Goal: Task Accomplishment & Management: Complete application form

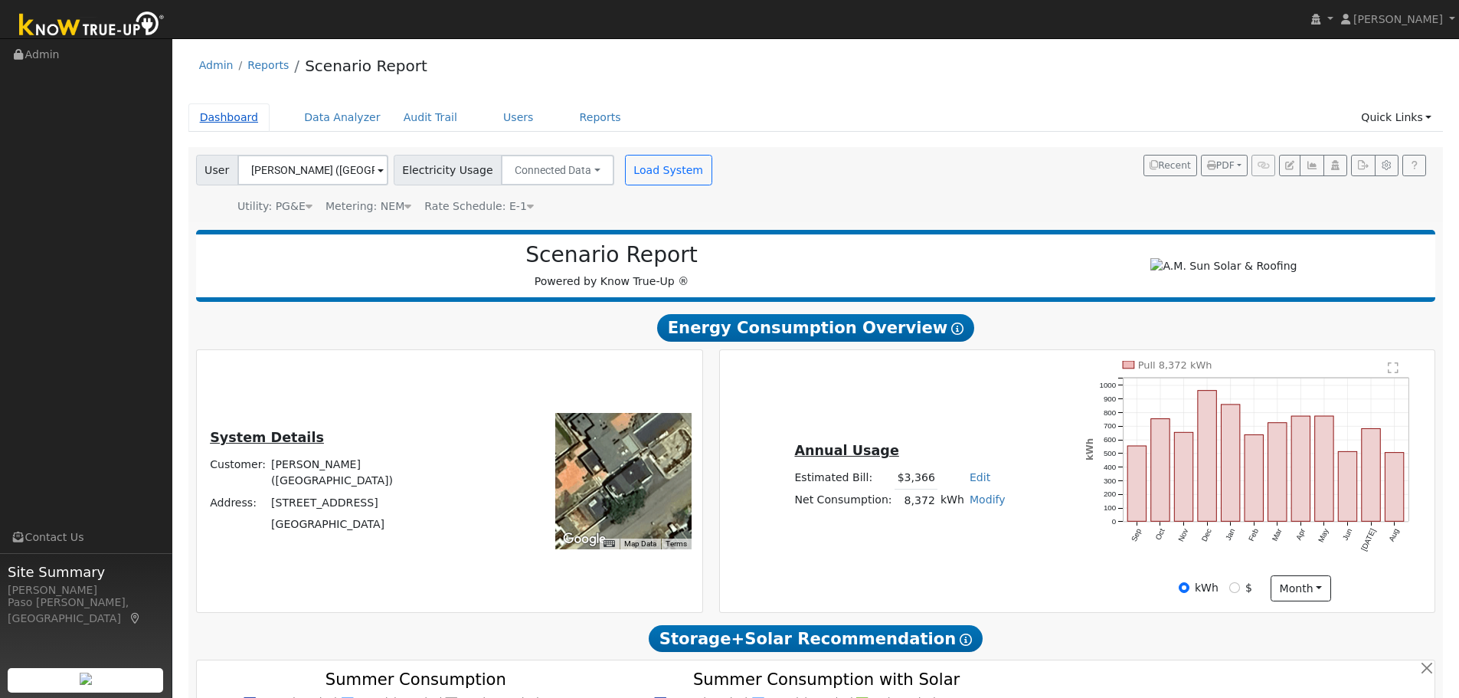
click at [221, 122] on link "Dashboard" at bounding box center [229, 117] width 82 height 28
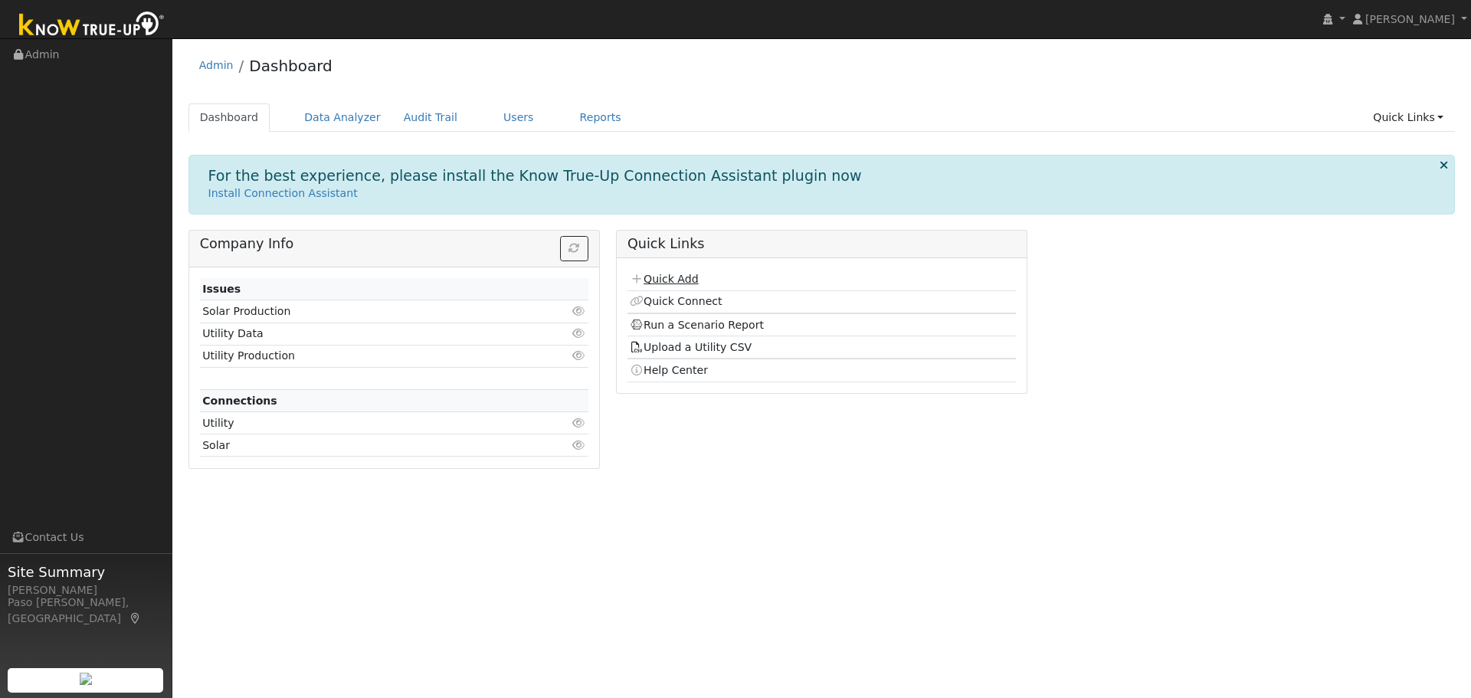
click at [675, 283] on link "Quick Add" at bounding box center [664, 279] width 68 height 12
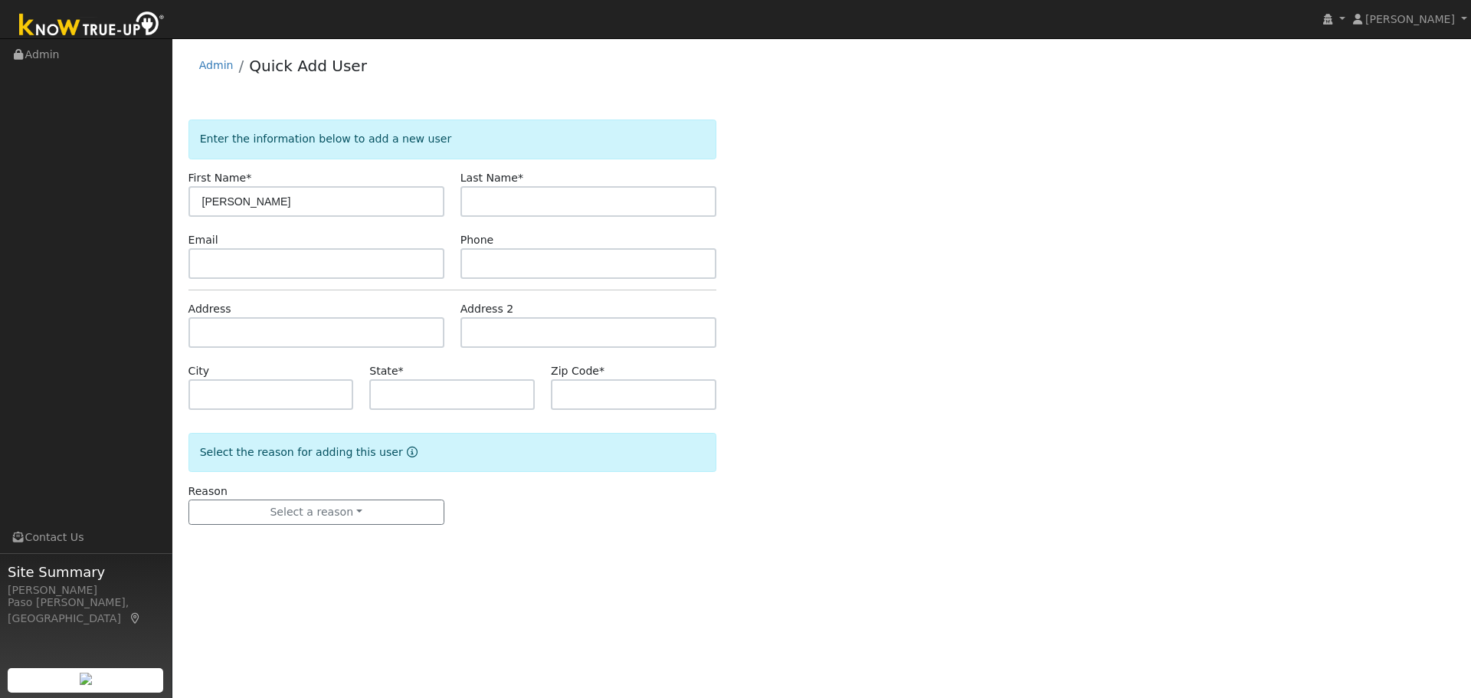
type input "[PERSON_NAME]"
type input "Wallingford"
click at [250, 348] on form "Enter the information below to add a new user First Name * [PERSON_NAME] Last N…" at bounding box center [452, 337] width 528 height 436
click at [251, 336] on input "text" at bounding box center [316, 332] width 256 height 31
paste input "[STREET_ADDRESS][PERSON_NAME][US_STATE]"
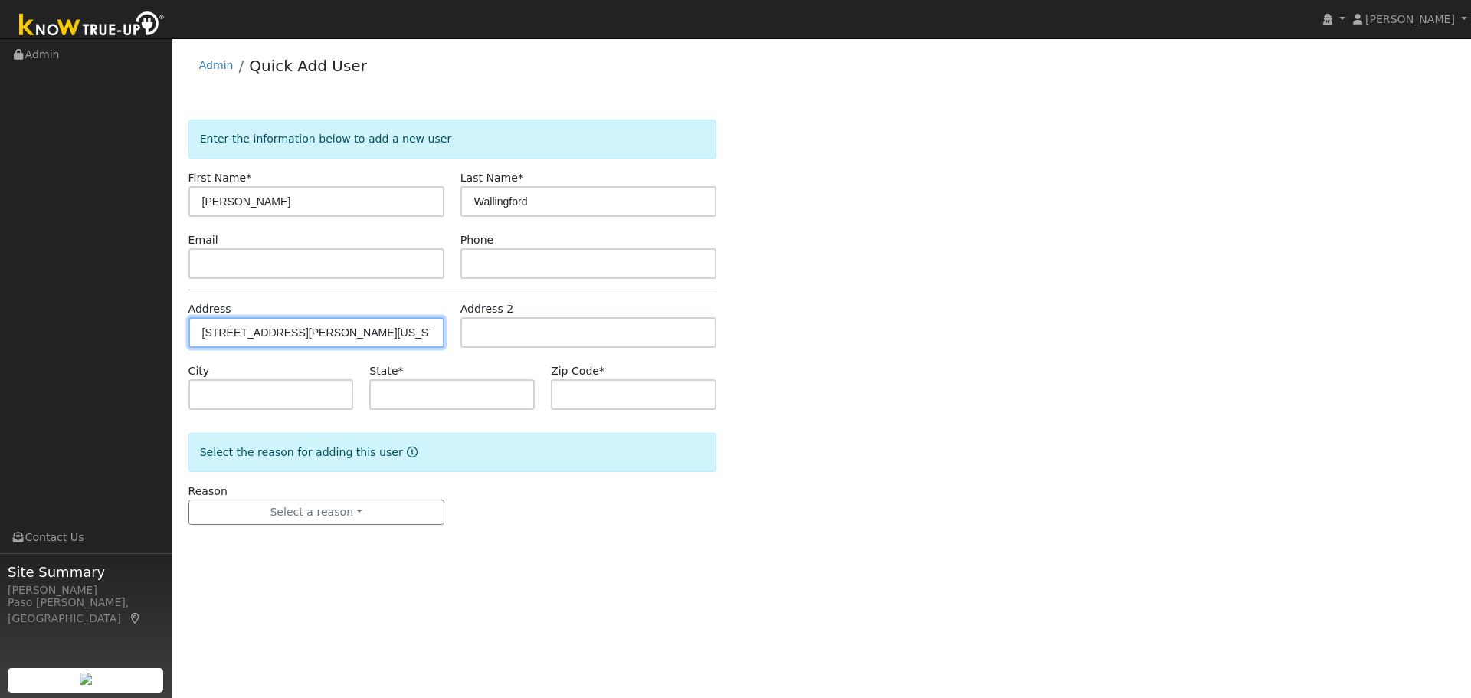
type input "[STREET_ADDRESS][PERSON_NAME]"
type input "Santa [PERSON_NAME]"
type input "CA"
type input "93455"
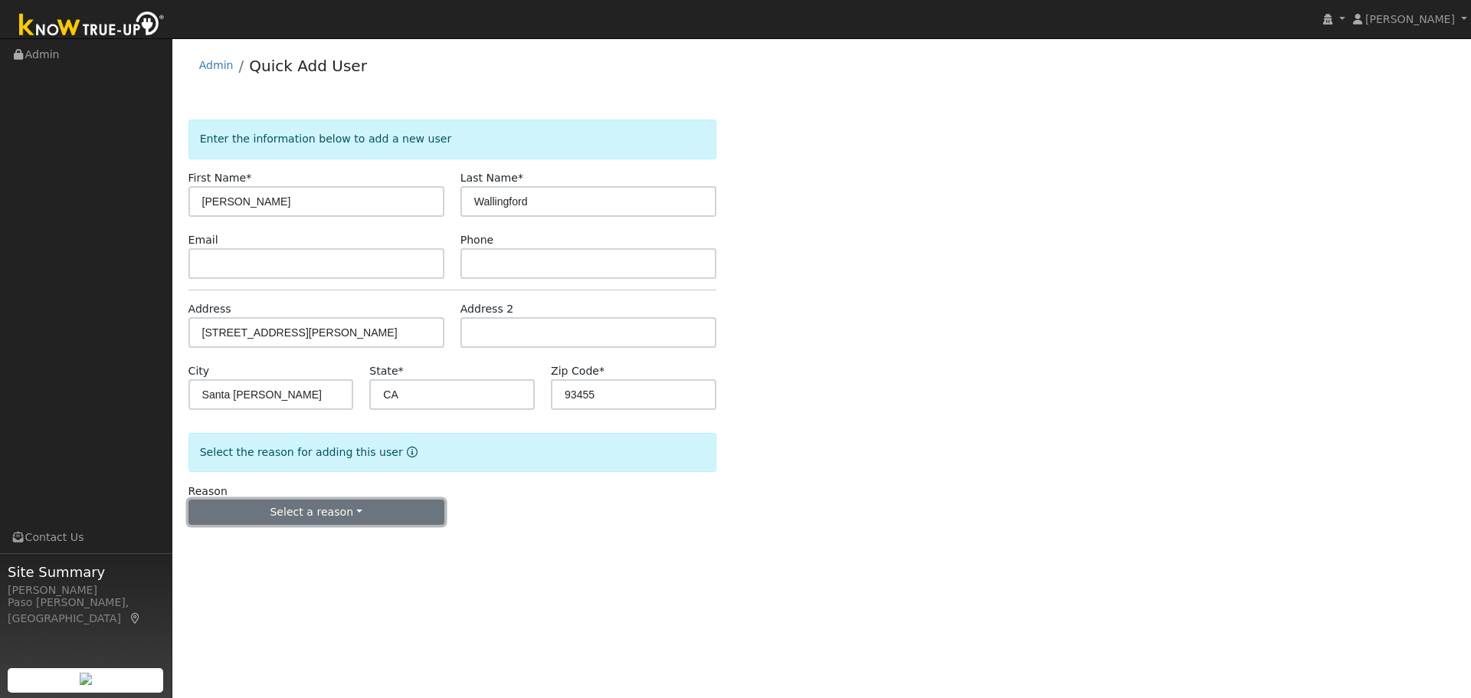
click at [356, 512] on button "Select a reason" at bounding box center [316, 512] width 256 height 26
click at [274, 570] on link "New customer adding solar" at bounding box center [273, 565] width 169 height 21
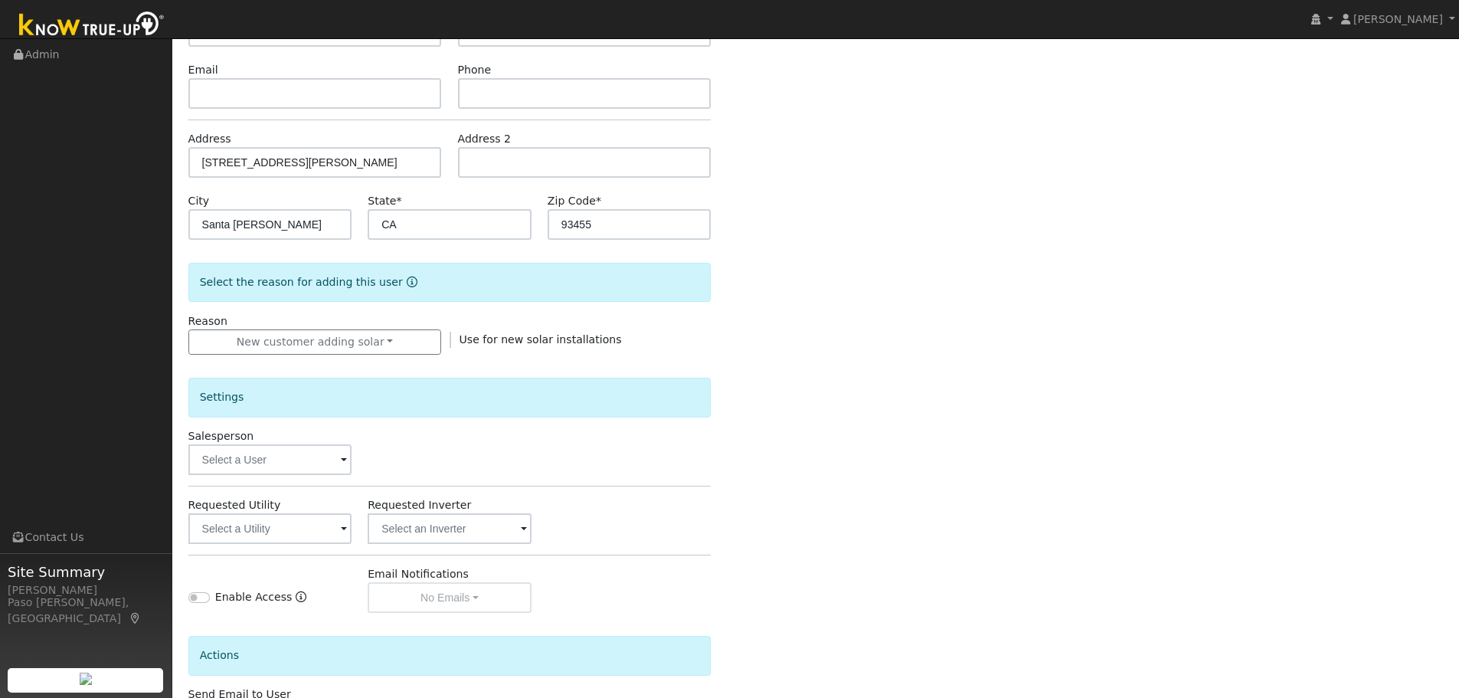
scroll to position [292, 0]
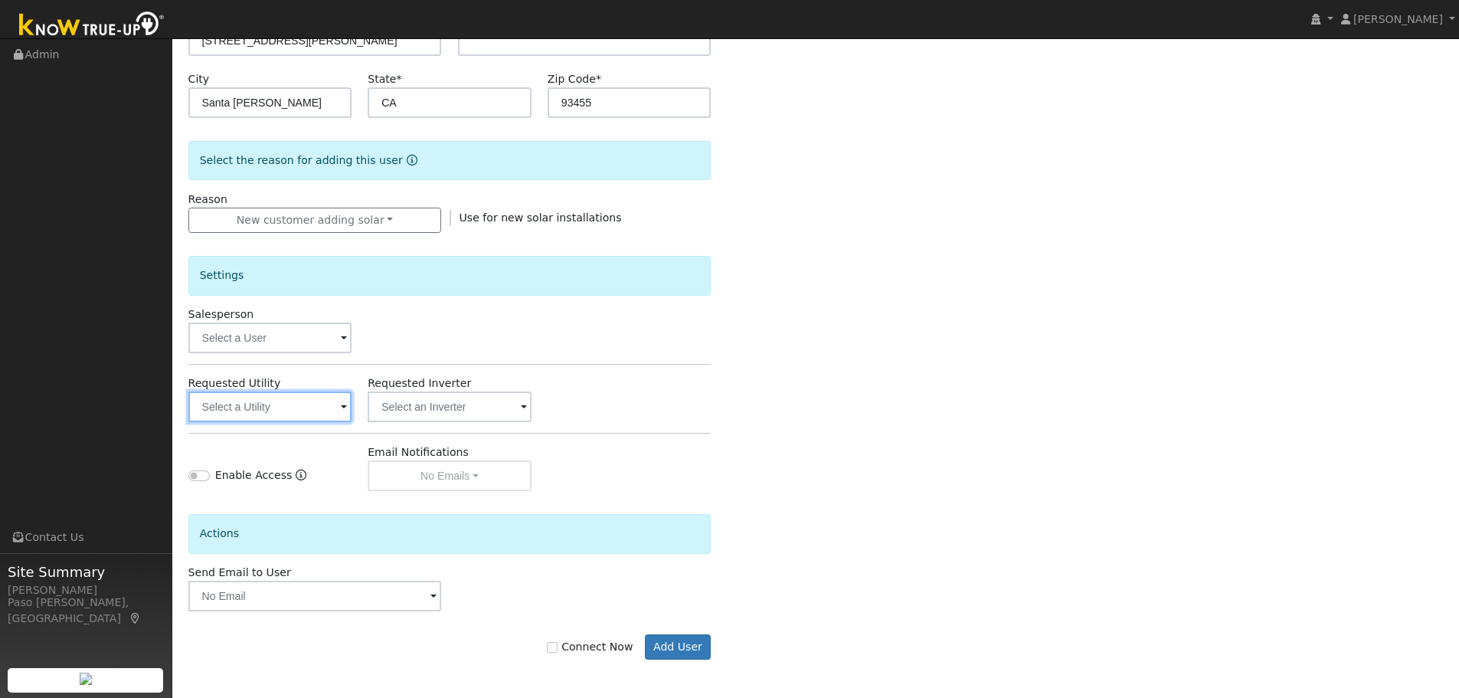
click at [276, 403] on input "text" at bounding box center [270, 406] width 164 height 31
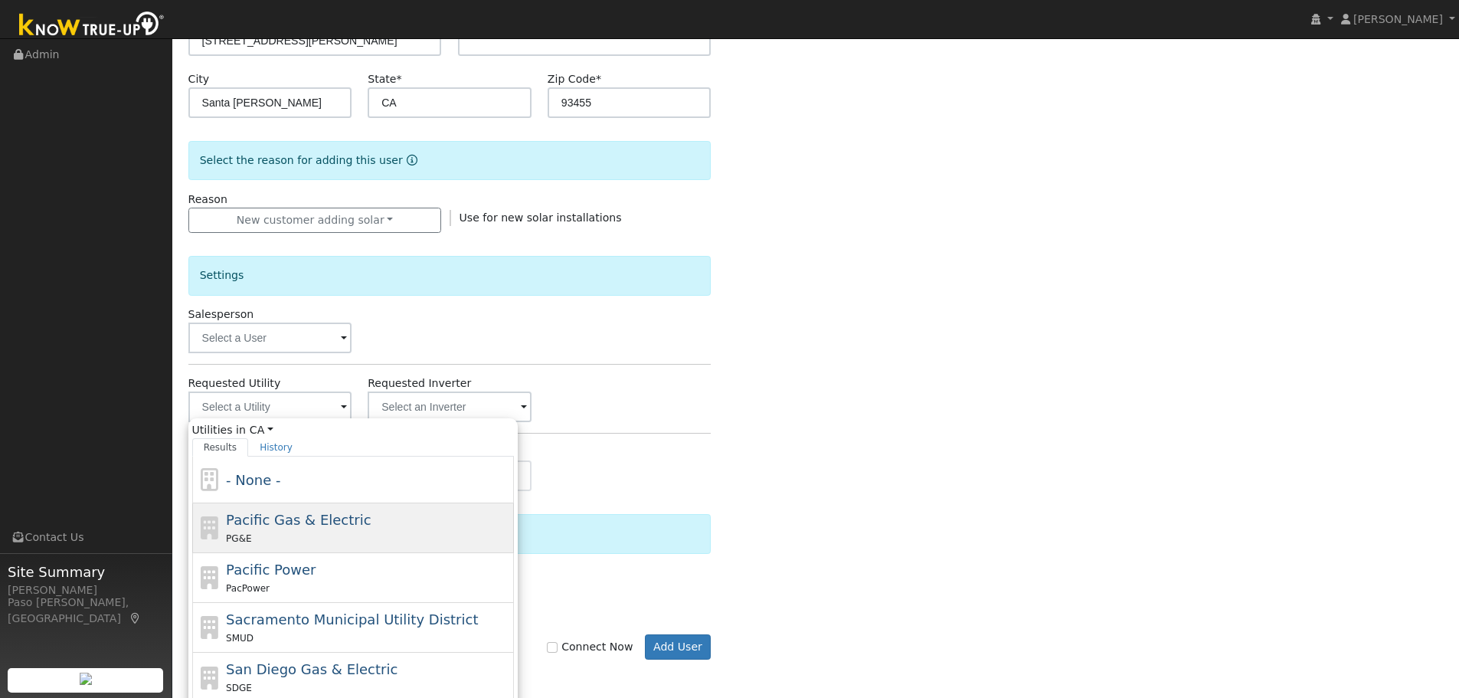
click at [312, 522] on span "Pacific Gas & Electric" at bounding box center [298, 520] width 145 height 16
type input "Pacific Gas & Electric"
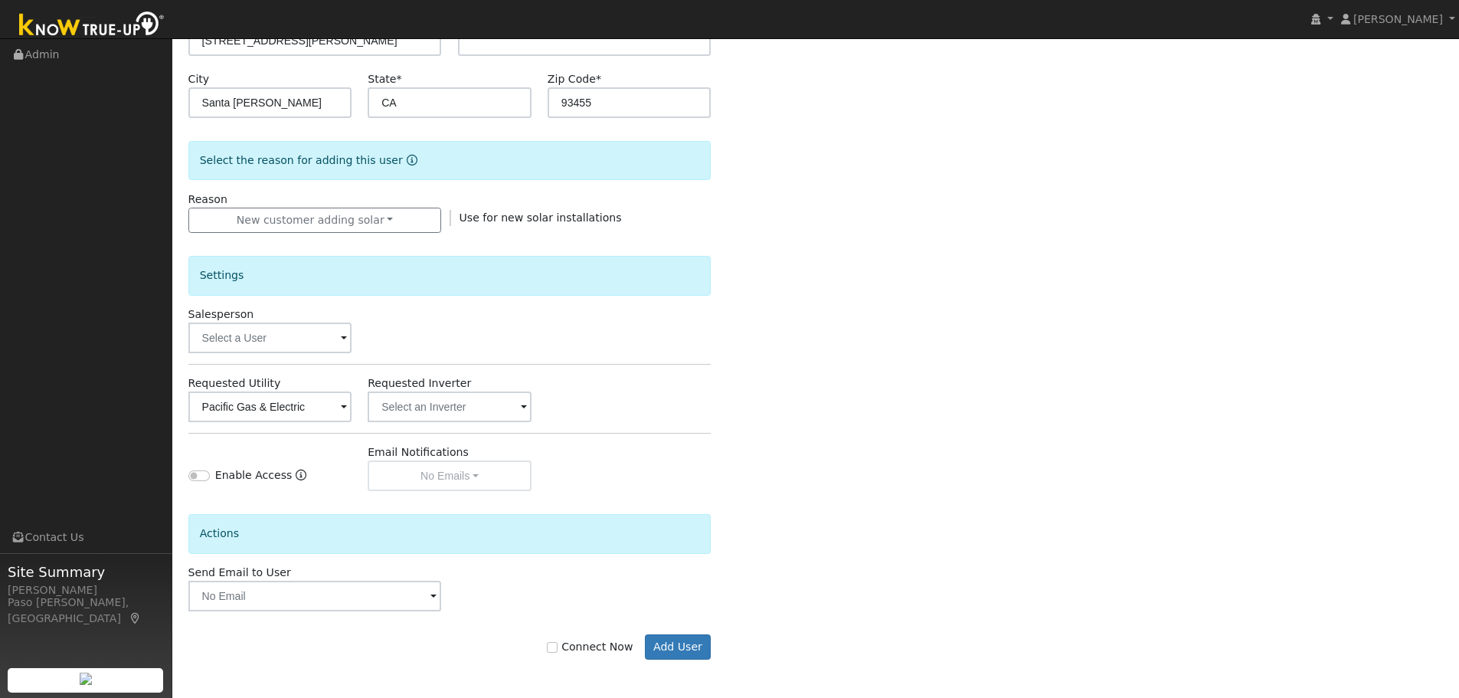
click at [571, 649] on label "Connect Now" at bounding box center [590, 647] width 86 height 16
click at [558, 649] on input "Connect Now" at bounding box center [552, 647] width 11 height 11
checkbox input "true"
click at [670, 652] on button "Add User" at bounding box center [678, 647] width 67 height 26
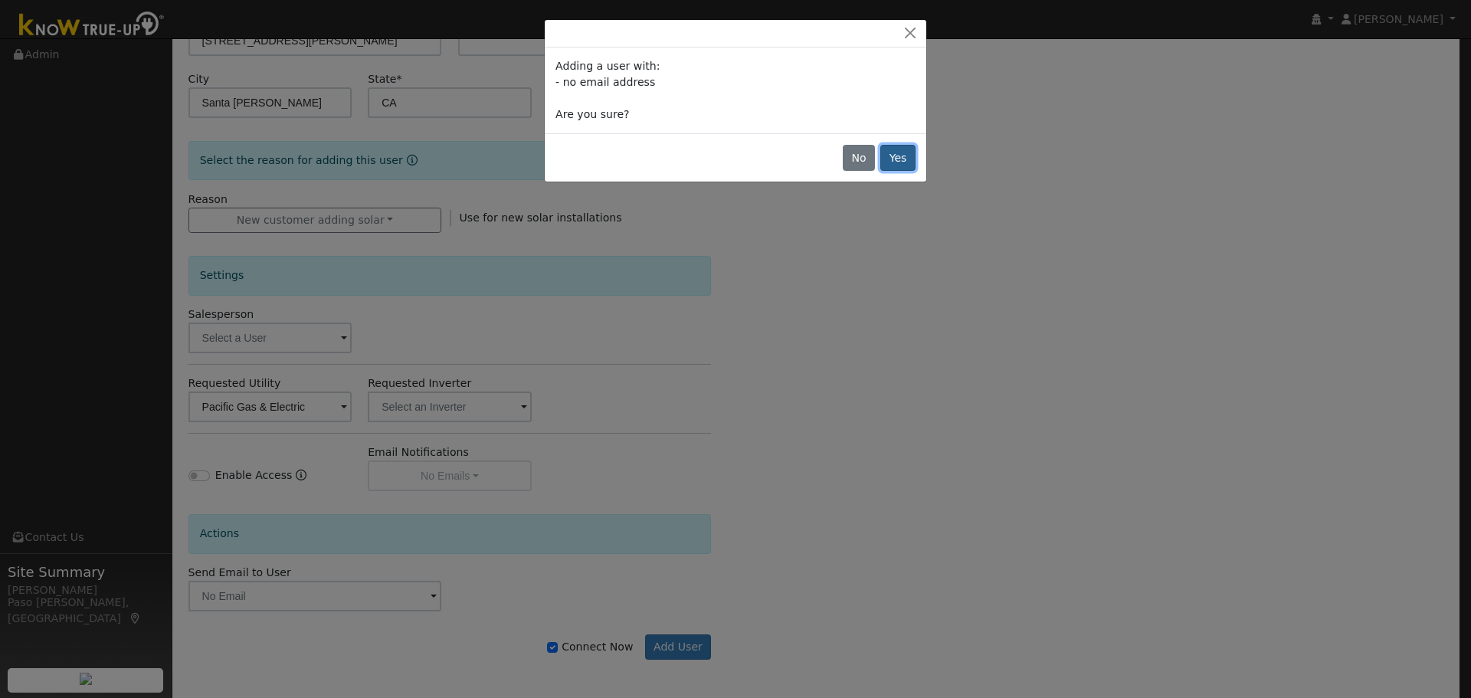
click at [895, 165] on button "Yes" at bounding box center [897, 158] width 35 height 26
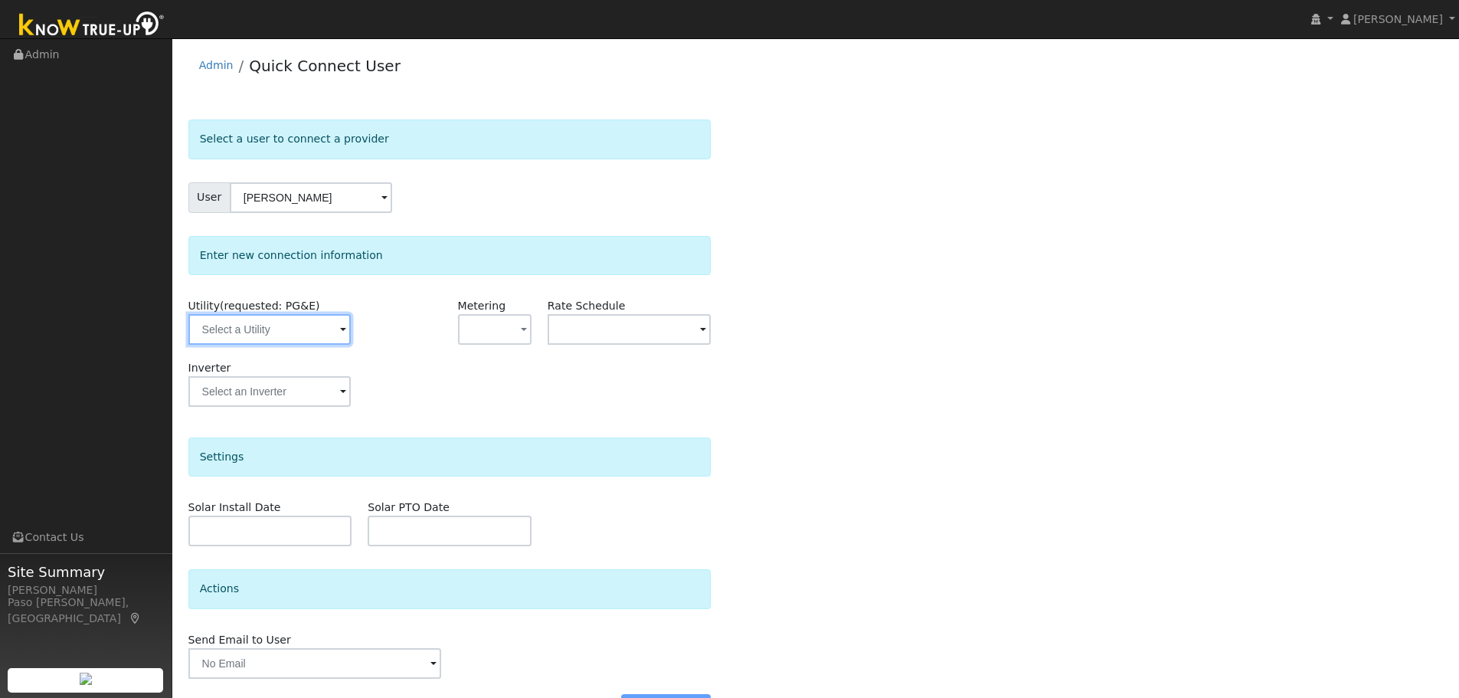
click at [282, 334] on input "text" at bounding box center [269, 329] width 162 height 31
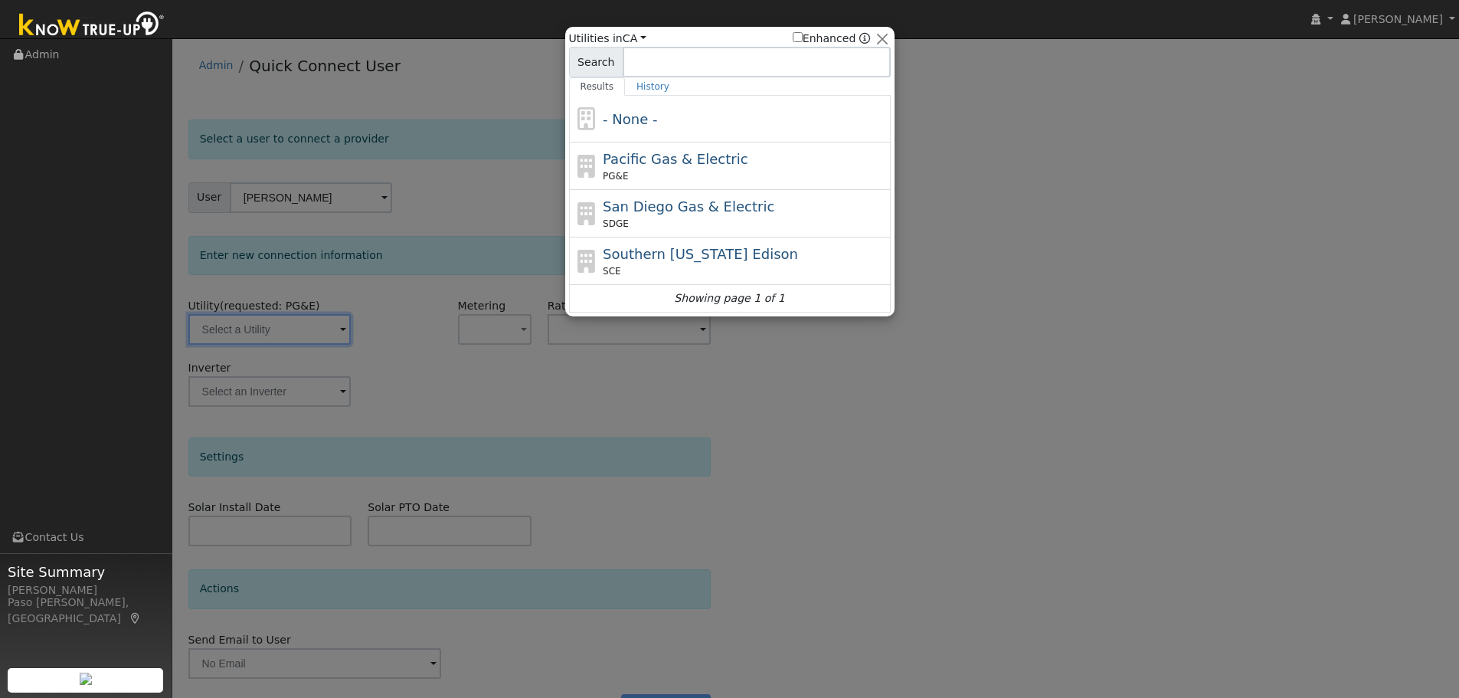
click at [606, 173] on span "PG&E" at bounding box center [615, 176] width 25 height 14
type input "PG&E"
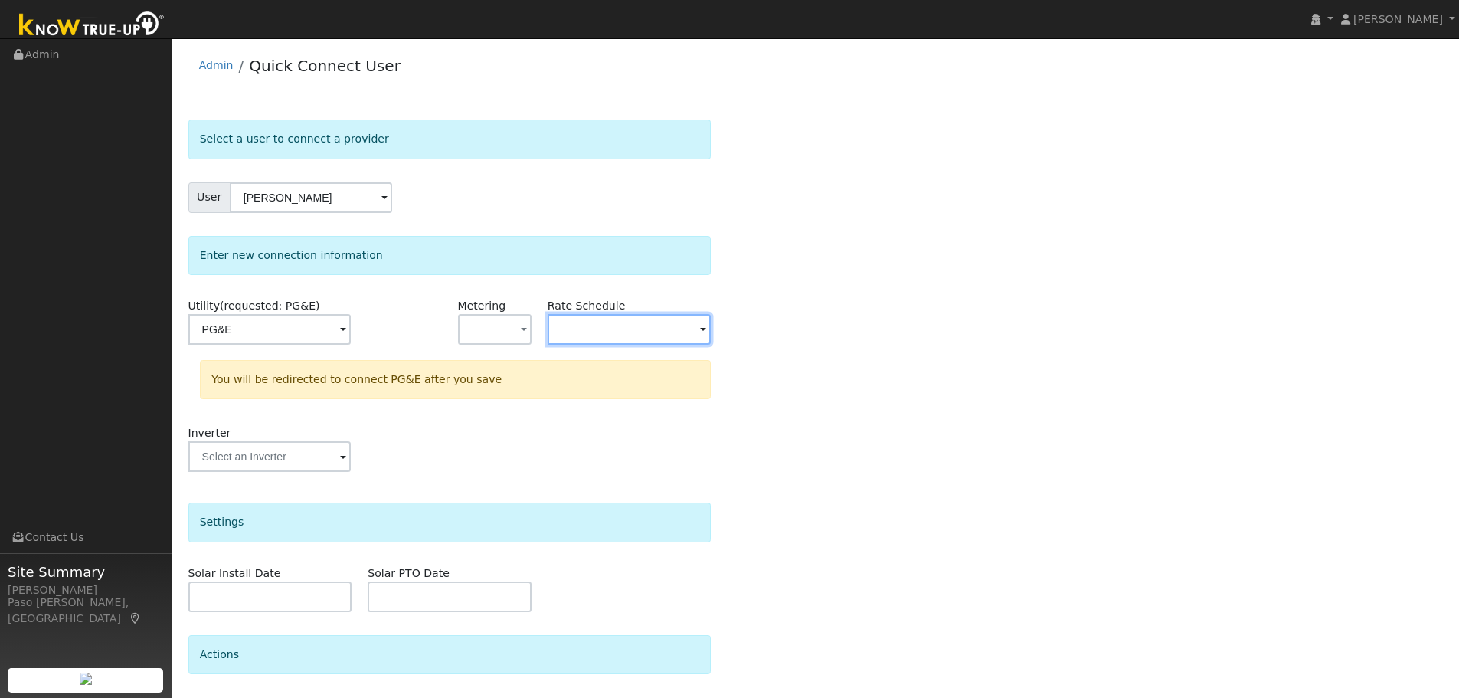
click at [577, 332] on input "text" at bounding box center [630, 329] width 164 height 31
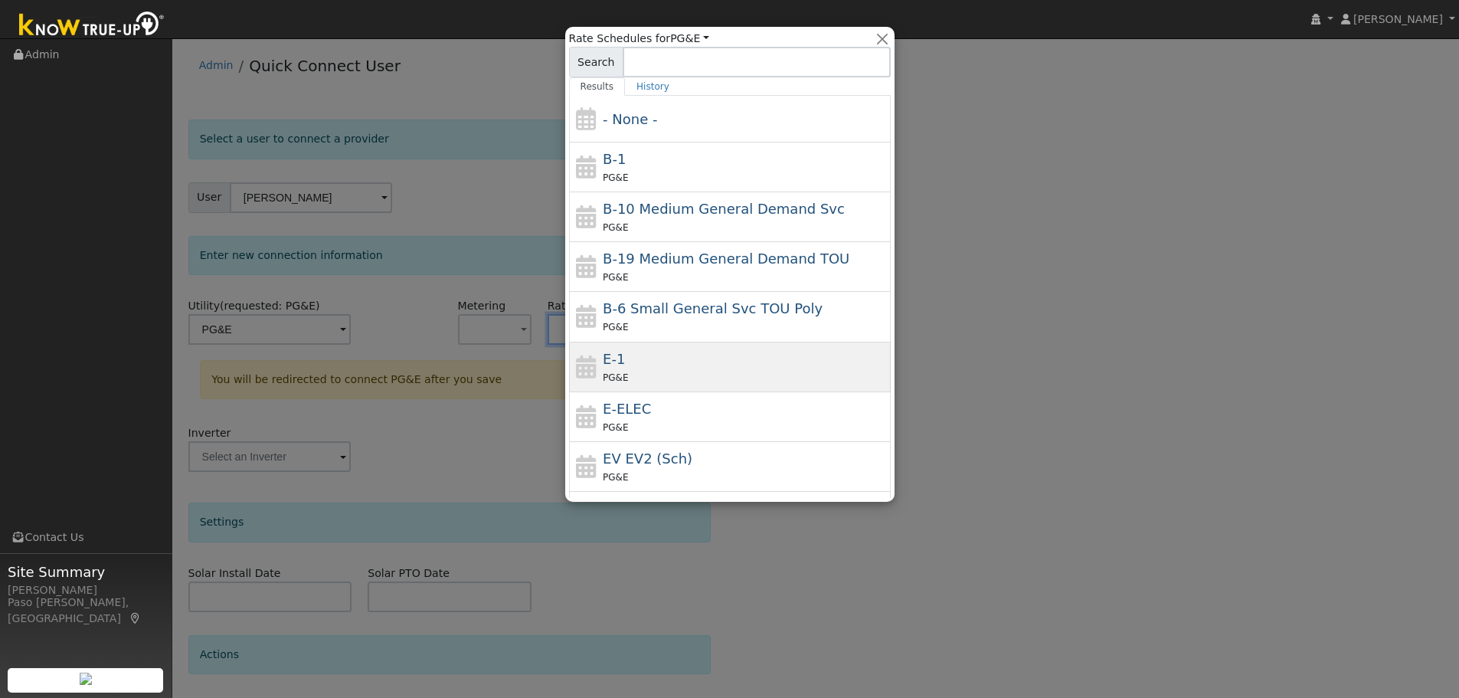
click span "E-1"
type input "E-1"
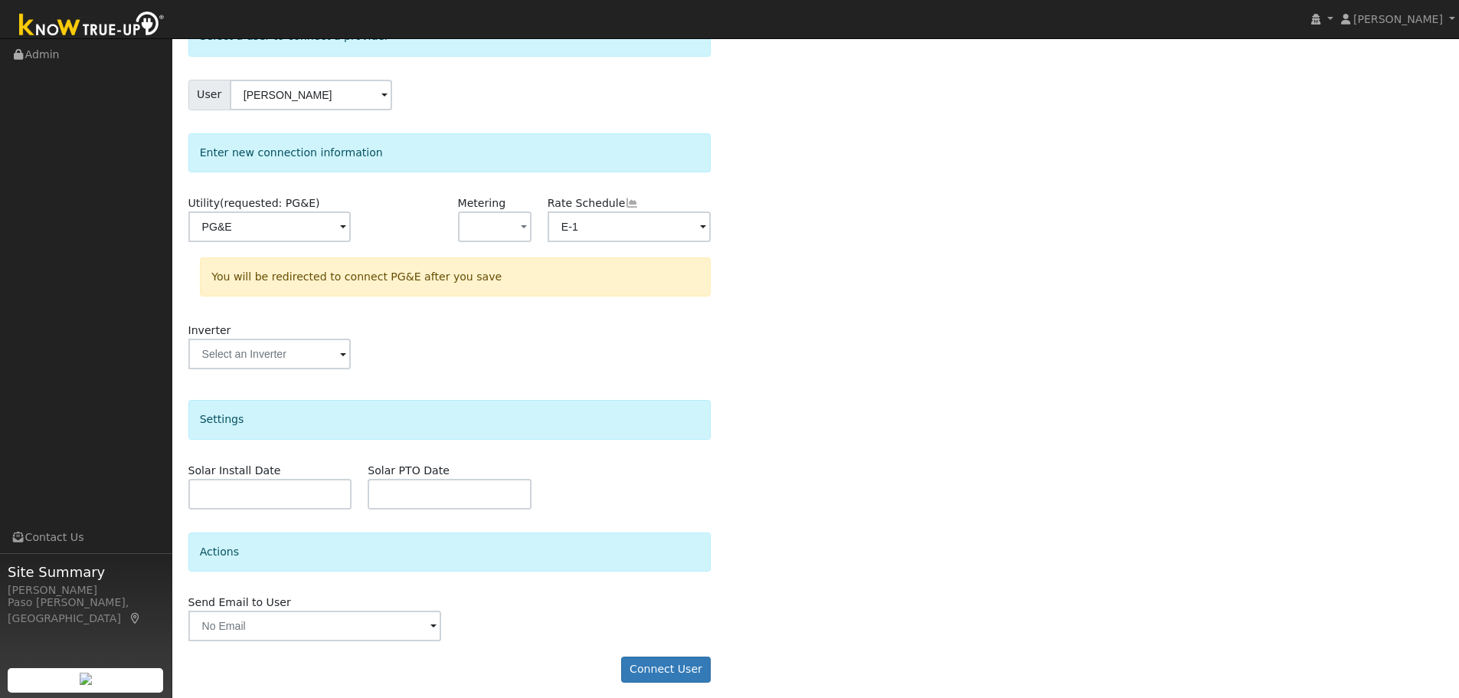
scroll to position [110, 0]
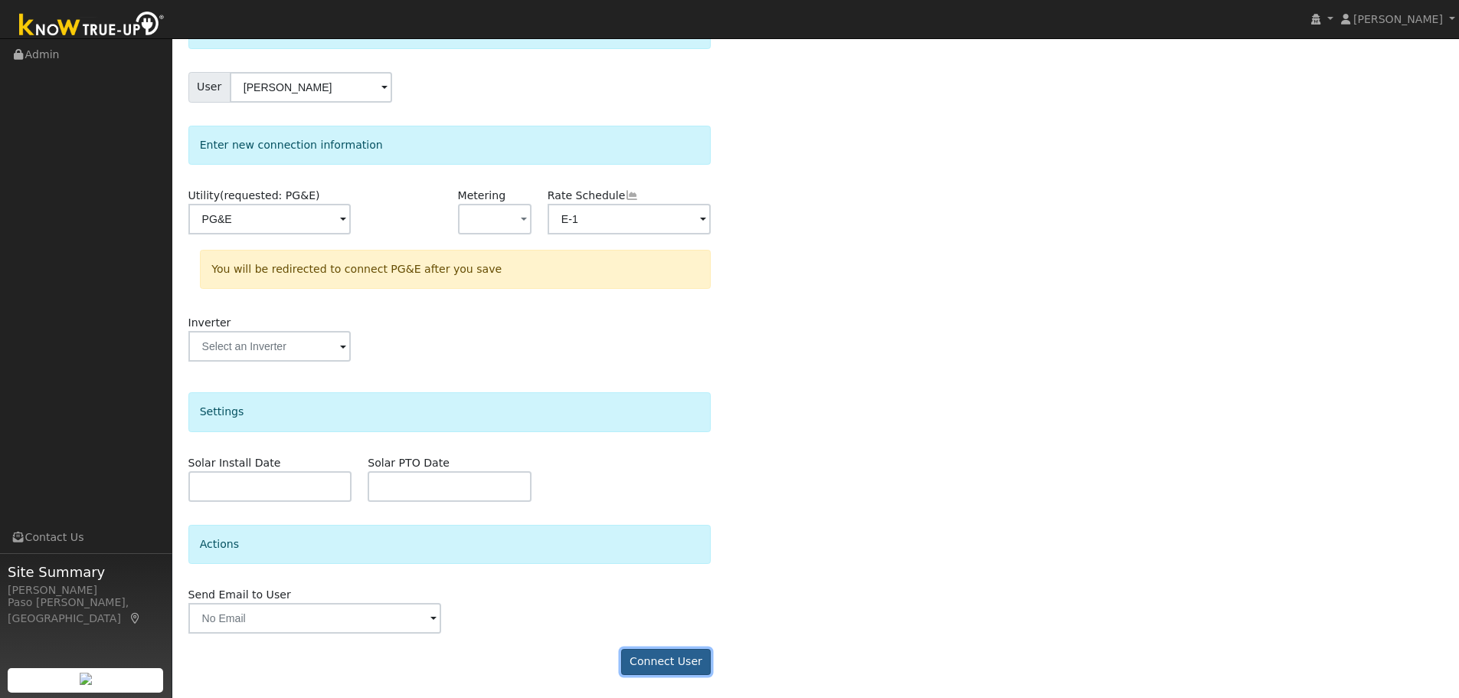
click button "Connect User"
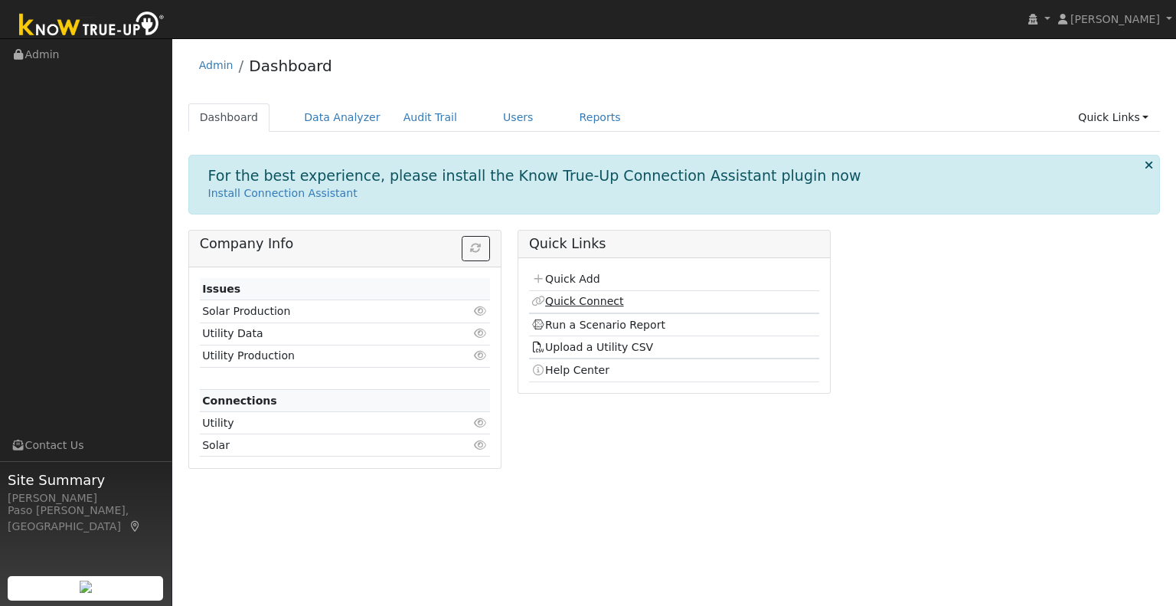
click at [561, 303] on link "Quick Connect" at bounding box center [578, 301] width 92 height 12
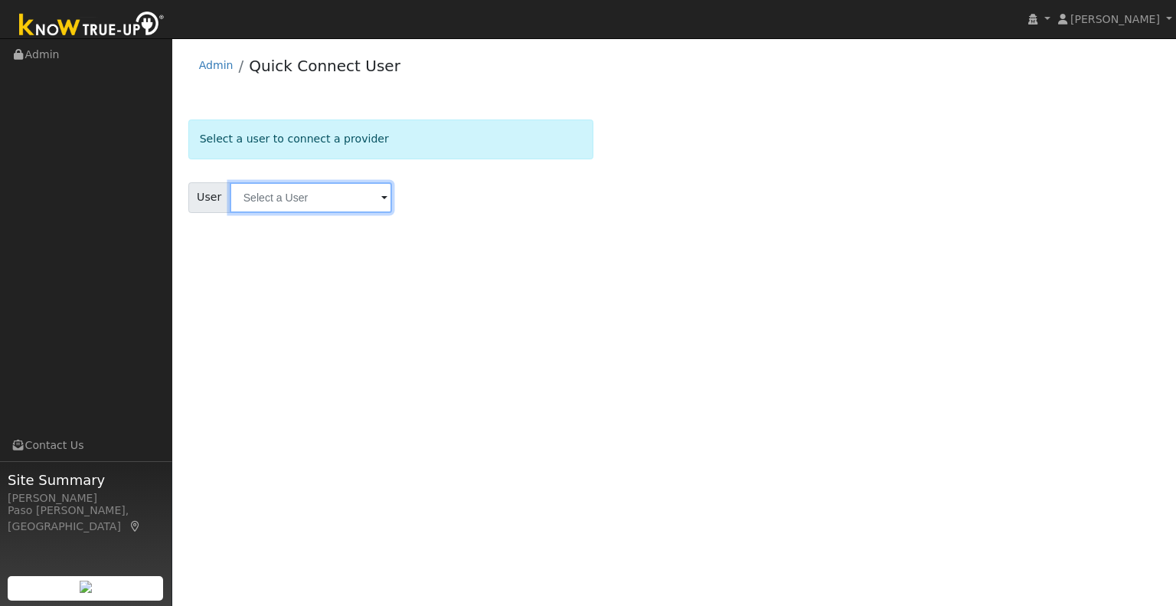
click at [264, 196] on input "text" at bounding box center [311, 197] width 162 height 31
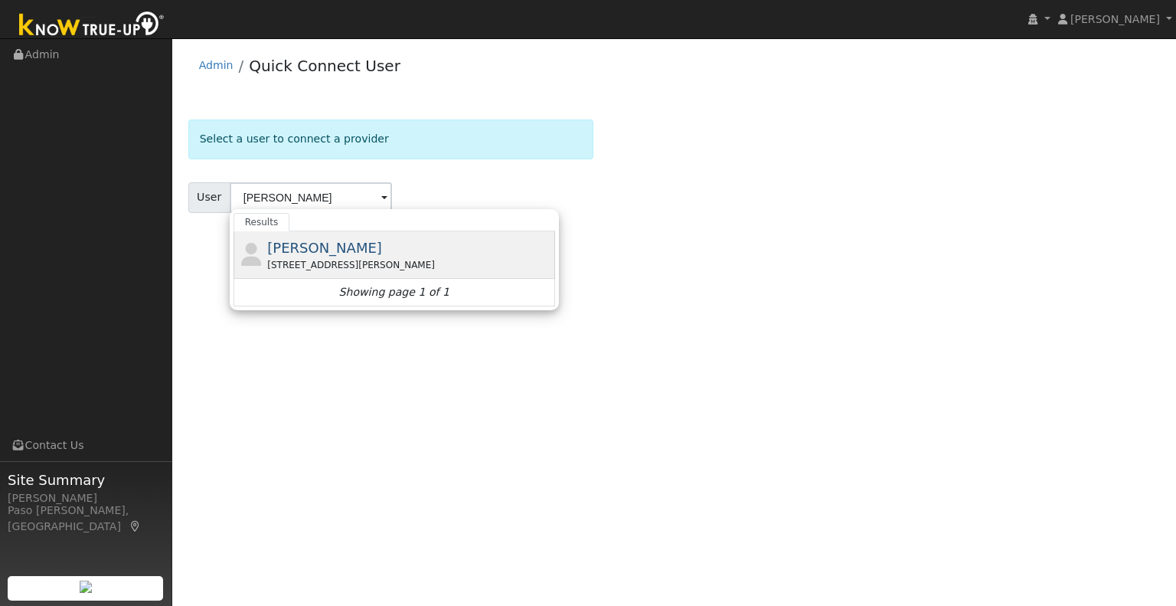
click at [272, 247] on span "[PERSON_NAME]" at bounding box center [324, 248] width 115 height 16
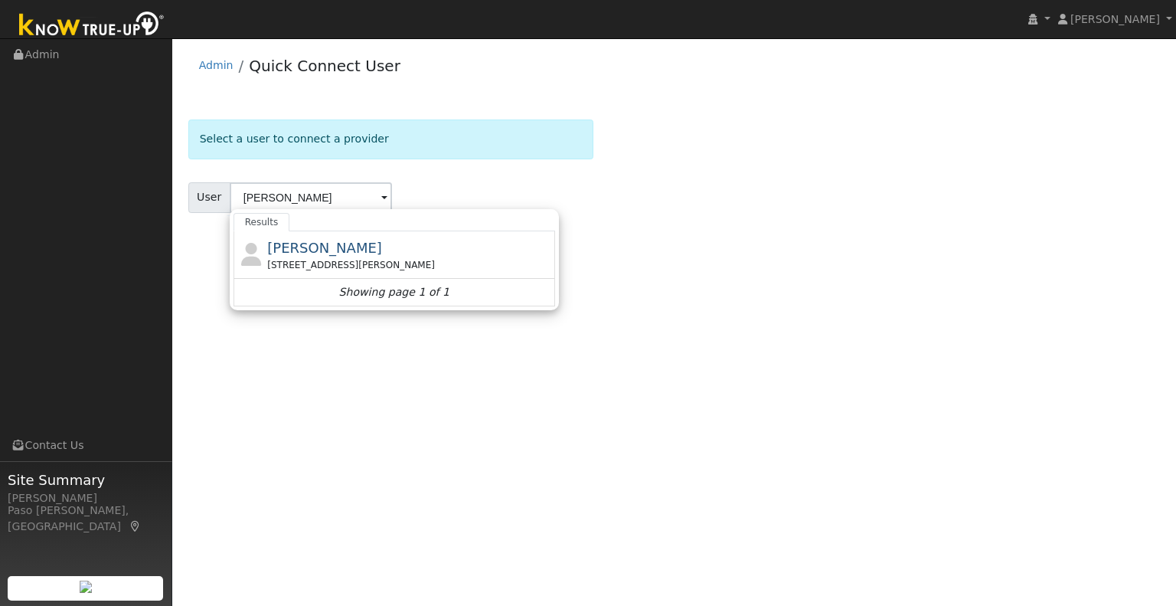
type input "[PERSON_NAME]"
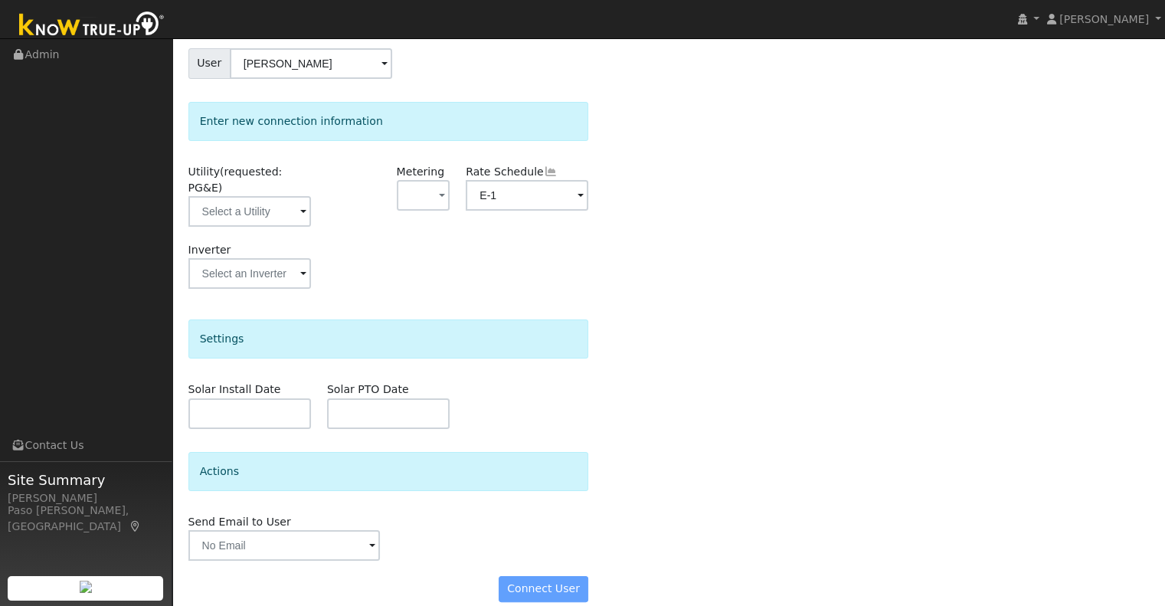
scroll to position [135, 0]
click at [540, 578] on div "Connect User" at bounding box center [388, 588] width 417 height 26
click at [214, 166] on label "Utility (requested: PG&E)" at bounding box center [249, 179] width 123 height 32
click at [219, 195] on input "text" at bounding box center [249, 210] width 123 height 31
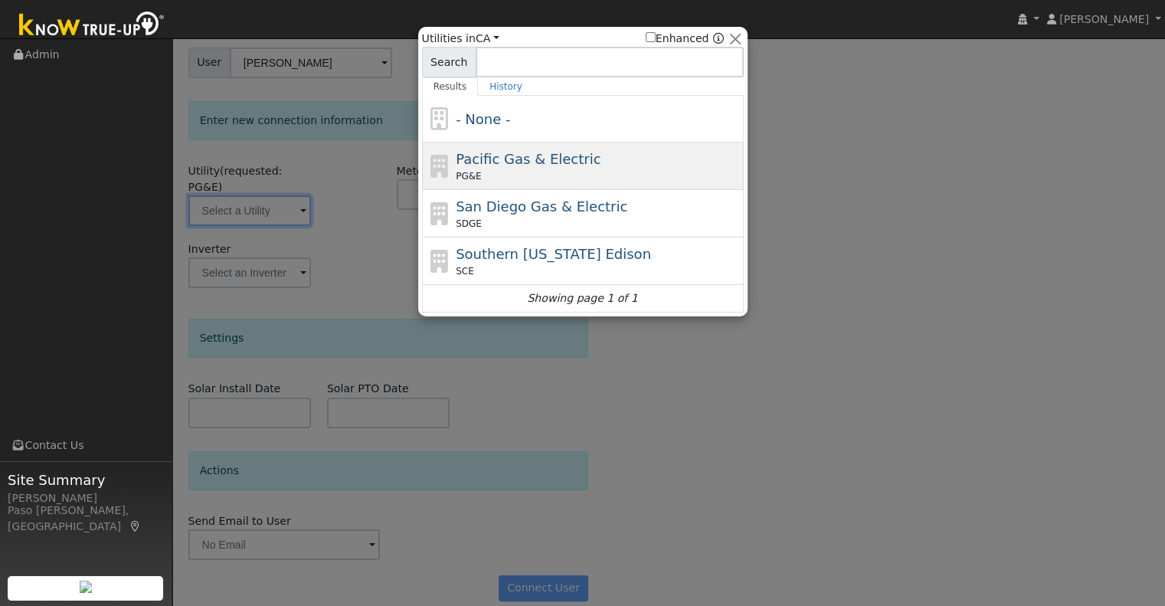
click at [527, 175] on div "PG&E" at bounding box center [598, 176] width 284 height 14
type input "PG&E"
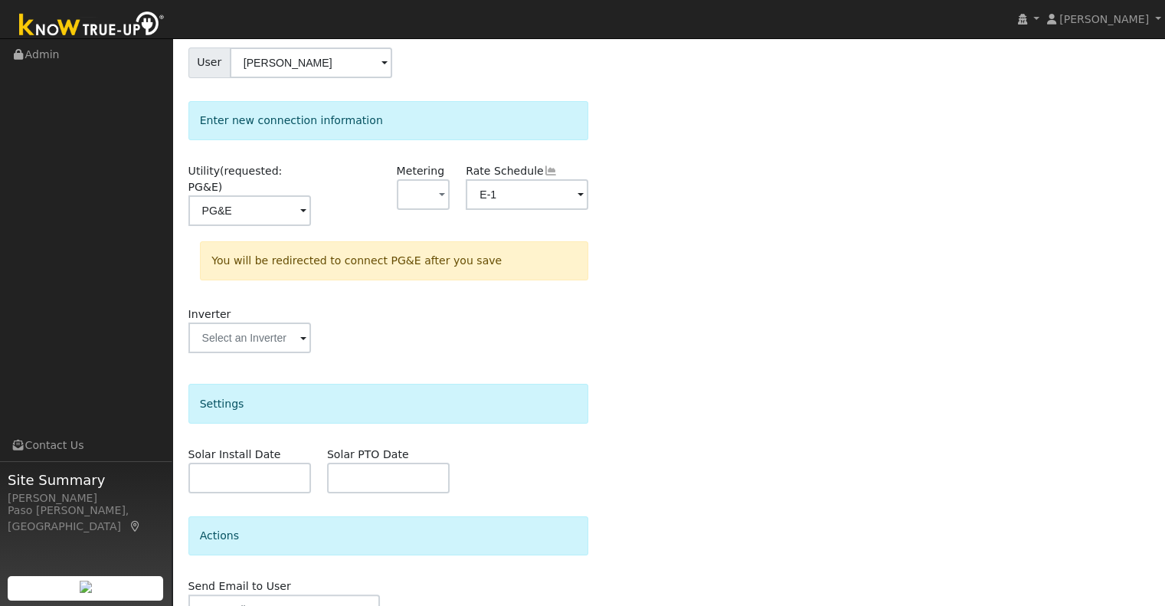
scroll to position [199, 0]
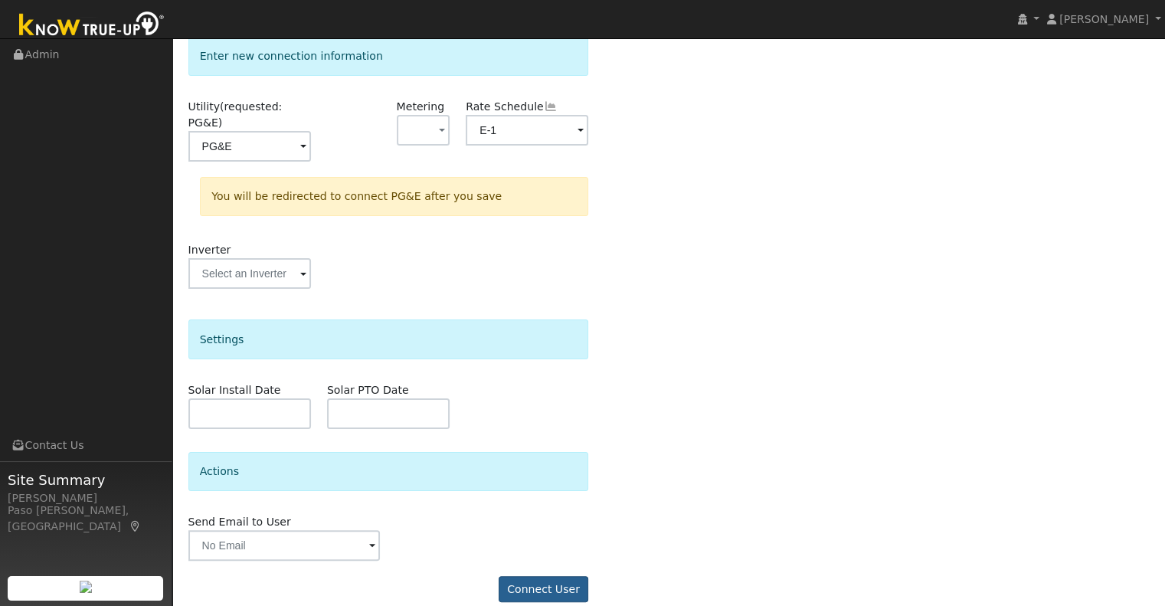
drag, startPoint x: 538, startPoint y: 586, endPoint x: 536, endPoint y: 574, distance: 11.6
click at [538, 582] on form "Select a user to connect a provider User Brent Wallingford Account Default Acco…" at bounding box center [388, 268] width 401 height 697
click at [535, 576] on button "Connect User" at bounding box center [544, 589] width 90 height 26
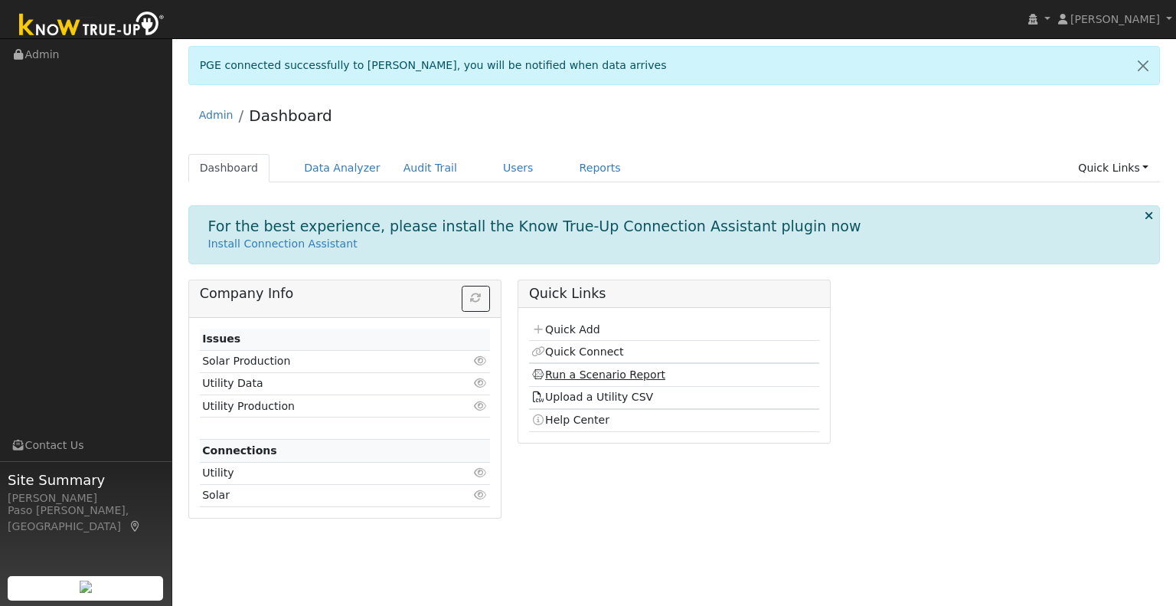
click at [579, 371] on link "Run a Scenario Report" at bounding box center [599, 374] width 134 height 12
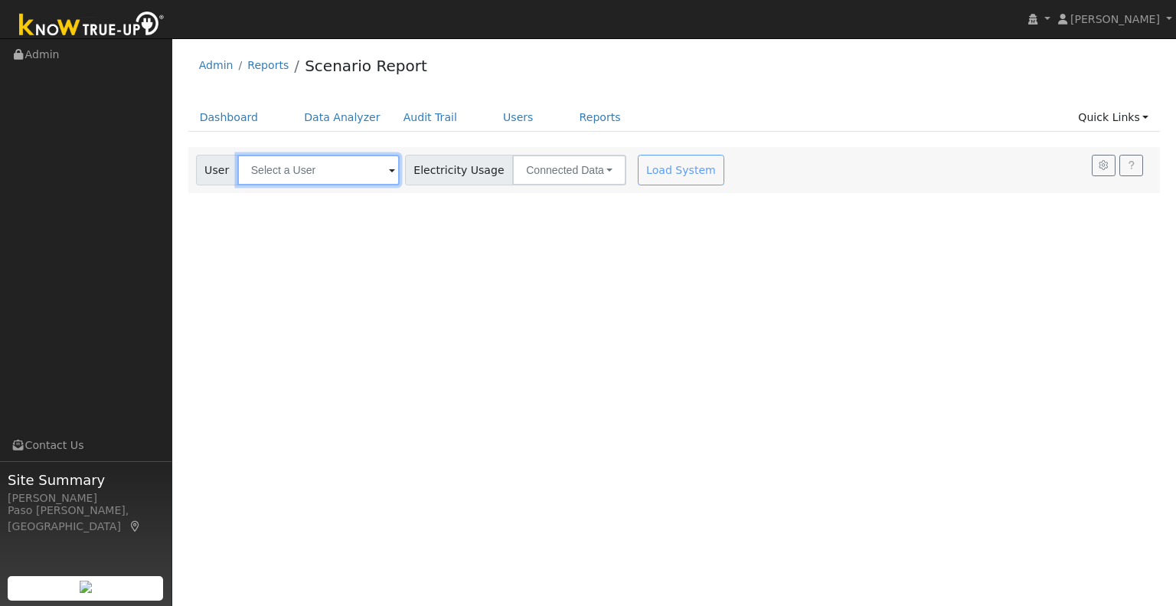
click at [268, 155] on input "text" at bounding box center [318, 170] width 162 height 31
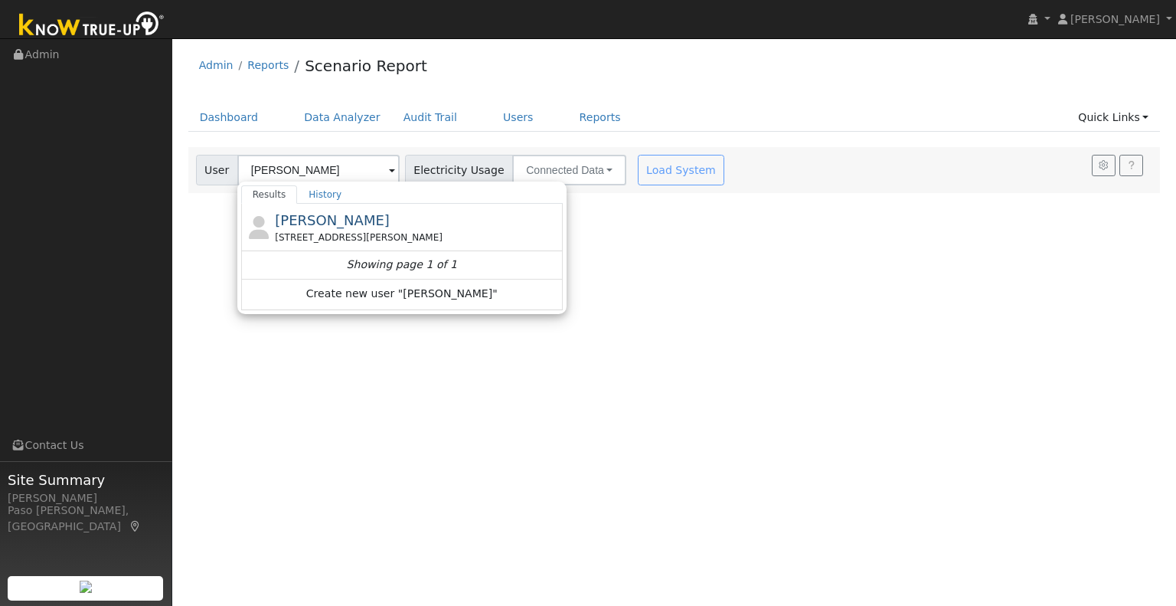
click at [285, 218] on span "[PERSON_NAME]" at bounding box center [332, 220] width 115 height 16
type input "[PERSON_NAME]"
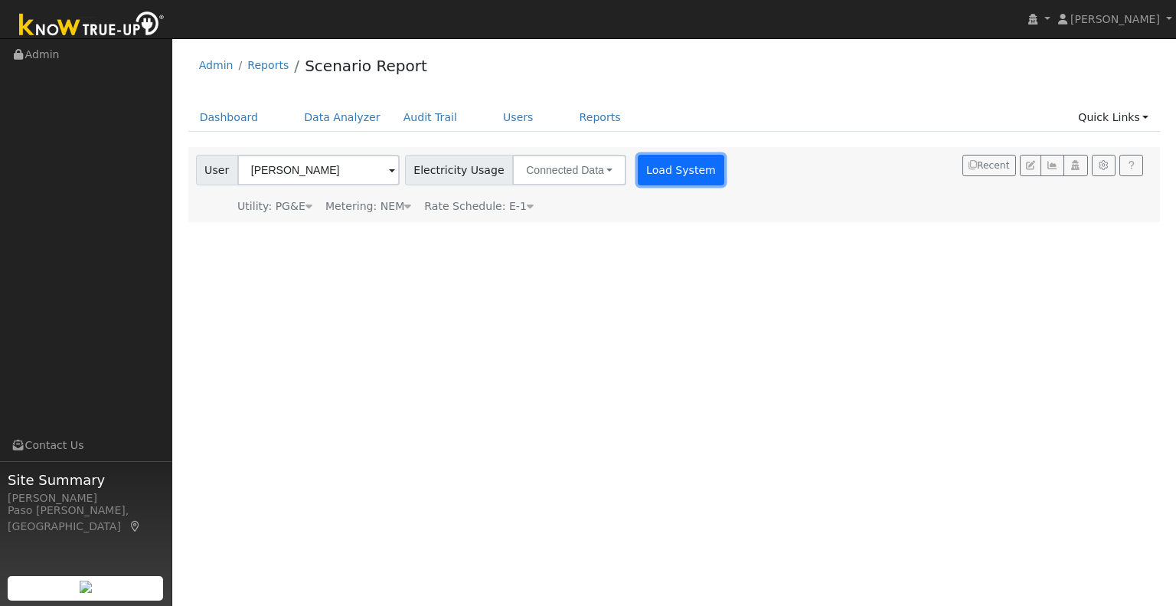
click at [676, 155] on button "Load System" at bounding box center [681, 170] width 87 height 31
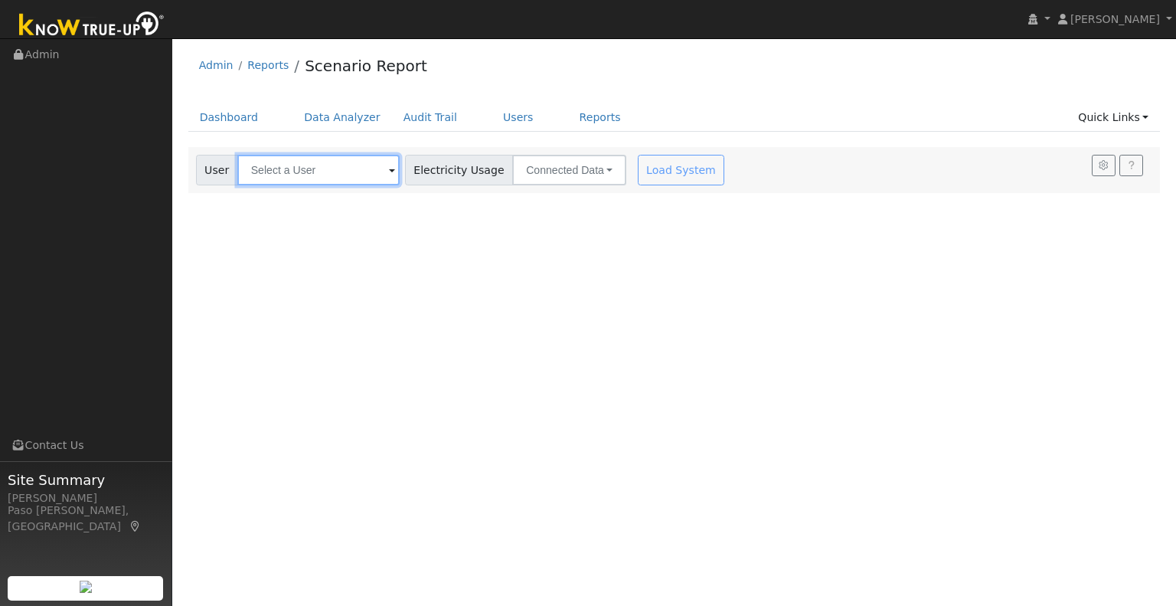
click at [371, 178] on input "text" at bounding box center [318, 170] width 162 height 31
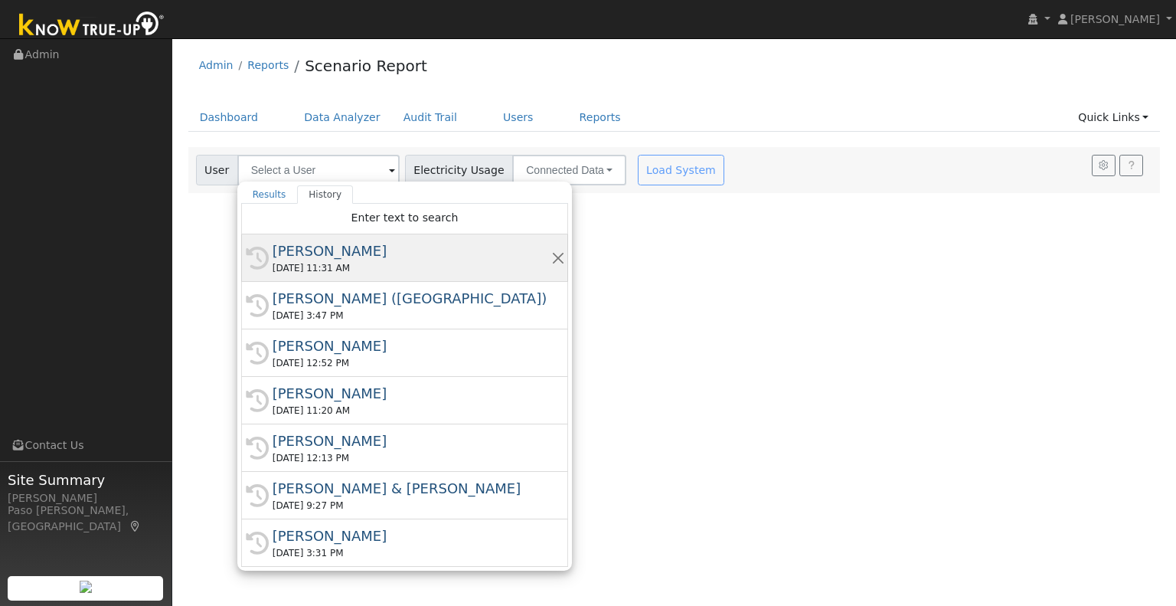
click at [341, 253] on div "[PERSON_NAME]" at bounding box center [412, 250] width 278 height 21
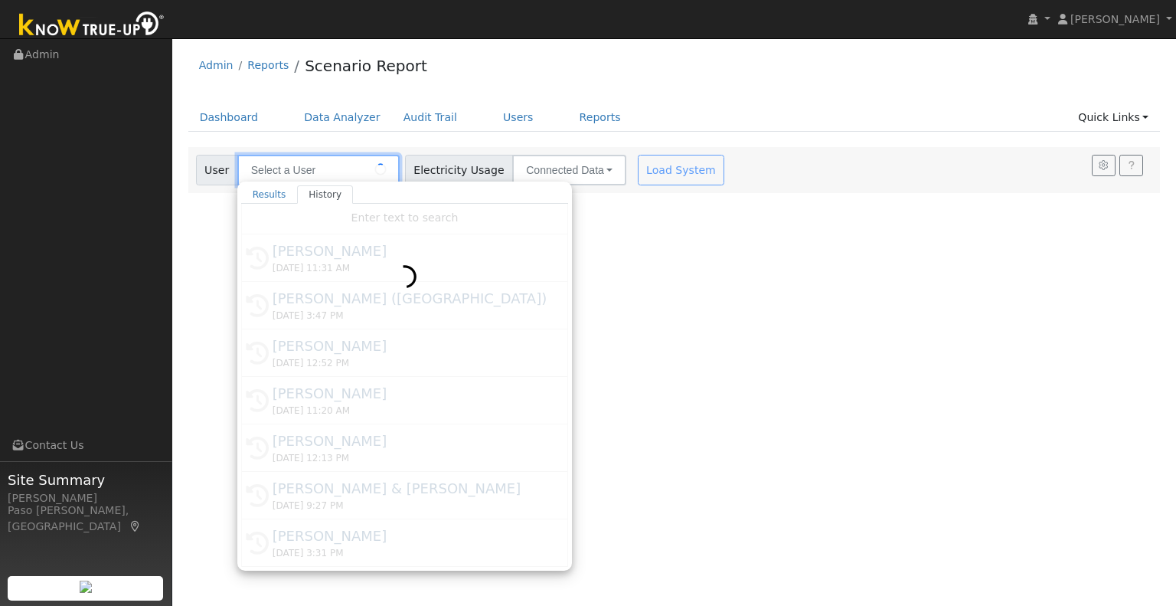
type input "[PERSON_NAME]"
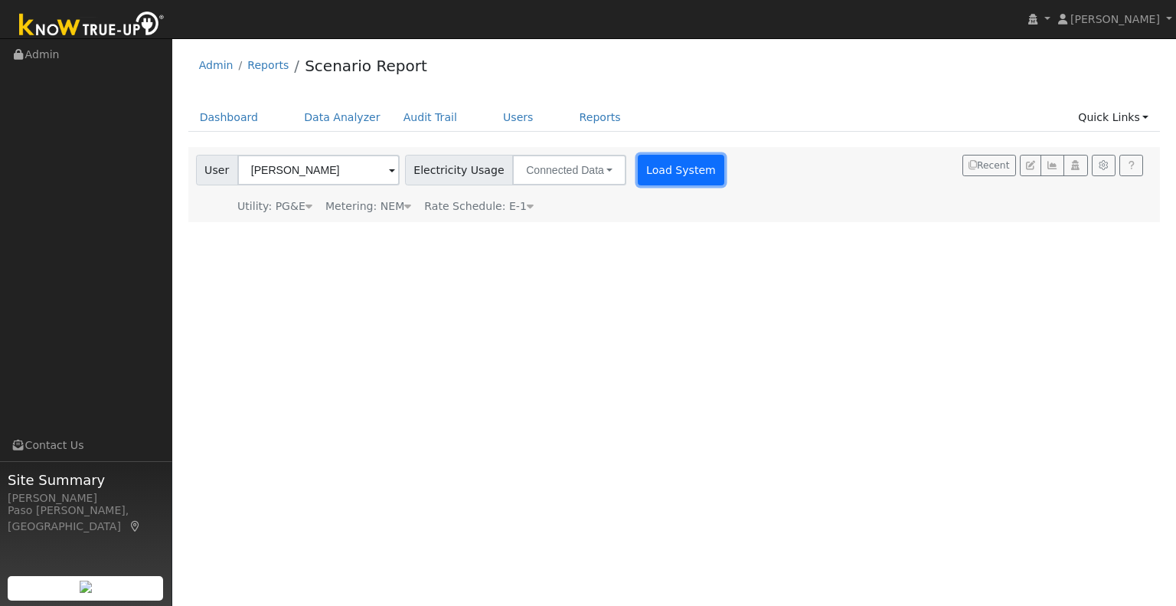
click at [672, 171] on button "Load System" at bounding box center [681, 170] width 87 height 31
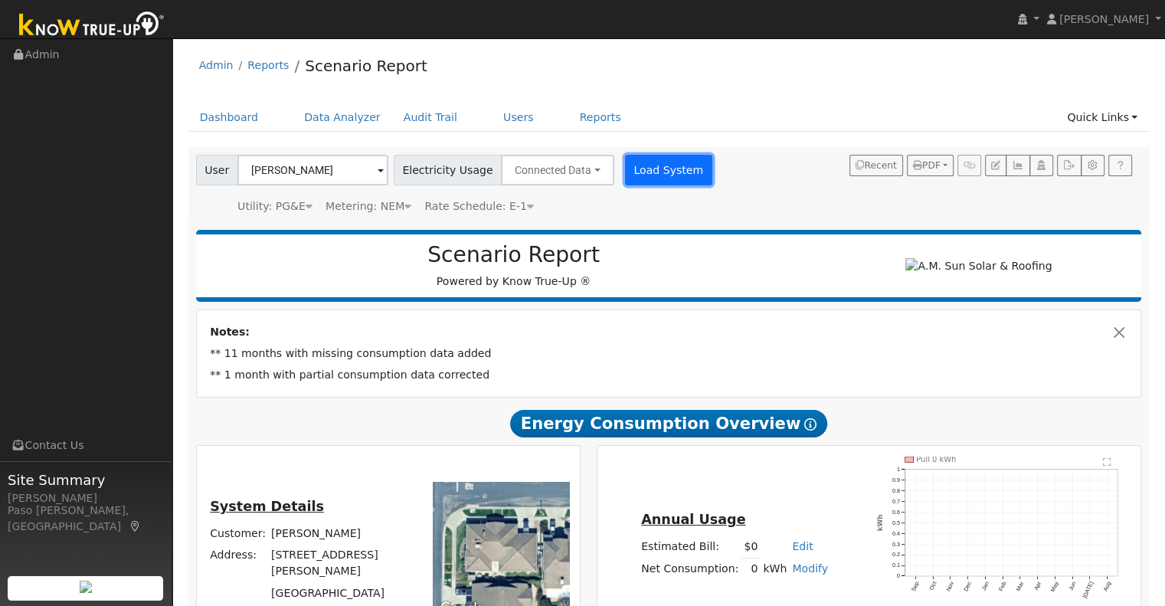
click at [631, 162] on button "Load System" at bounding box center [668, 170] width 87 height 31
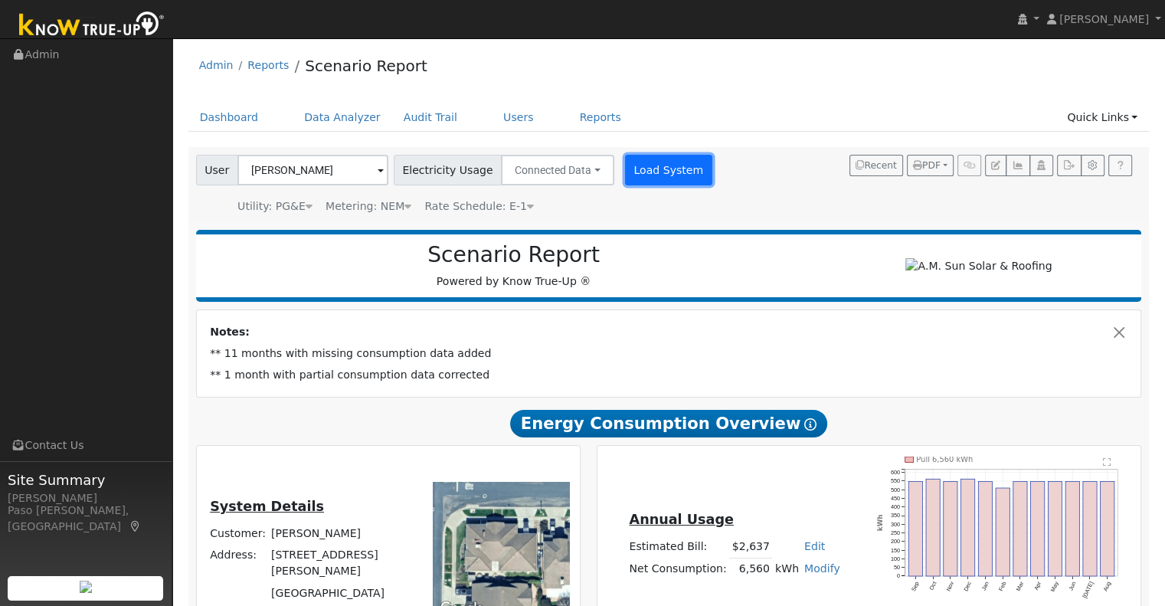
click at [630, 172] on button "Load System" at bounding box center [668, 170] width 87 height 31
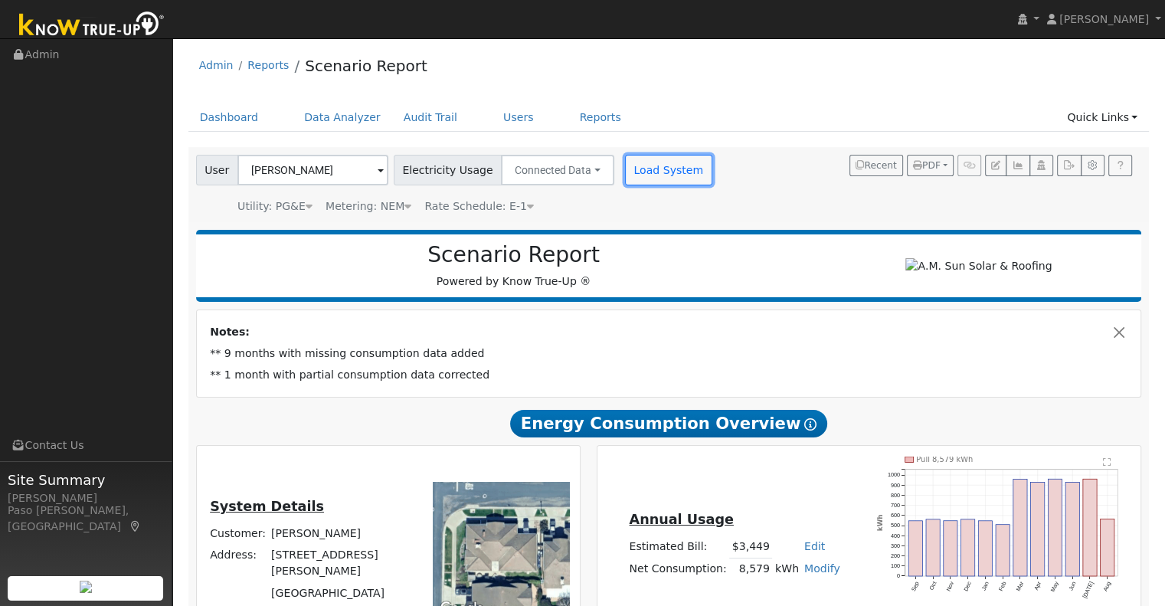
click at [658, 172] on button "Load System" at bounding box center [668, 170] width 87 height 31
click at [633, 183] on button "Load System" at bounding box center [668, 170] width 87 height 31
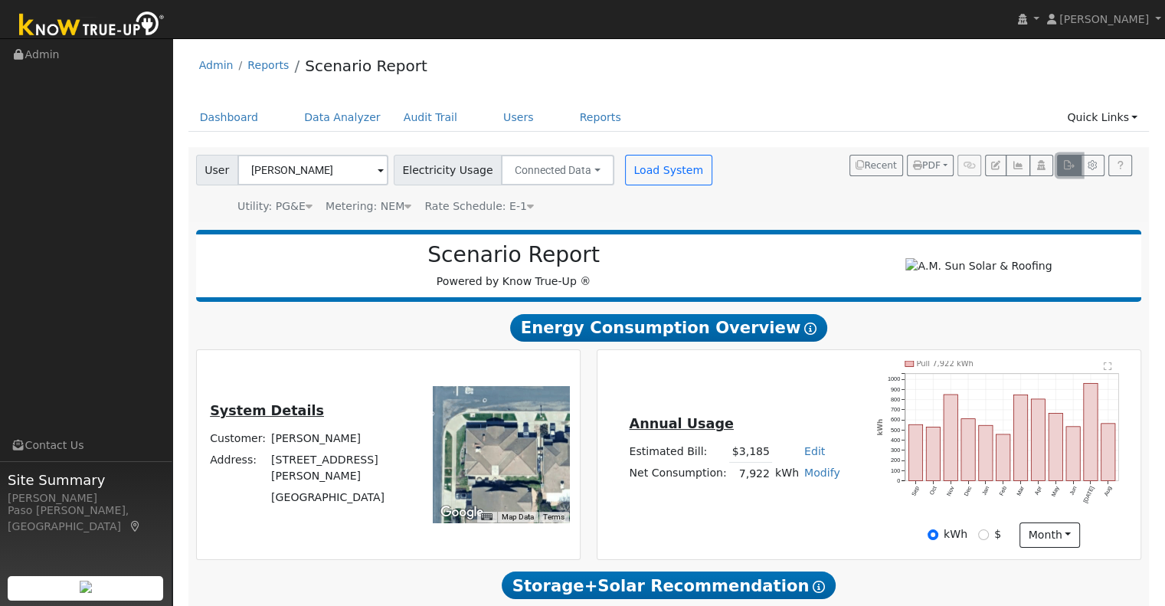
click at [1068, 167] on icon "button" at bounding box center [1068, 165] width 11 height 9
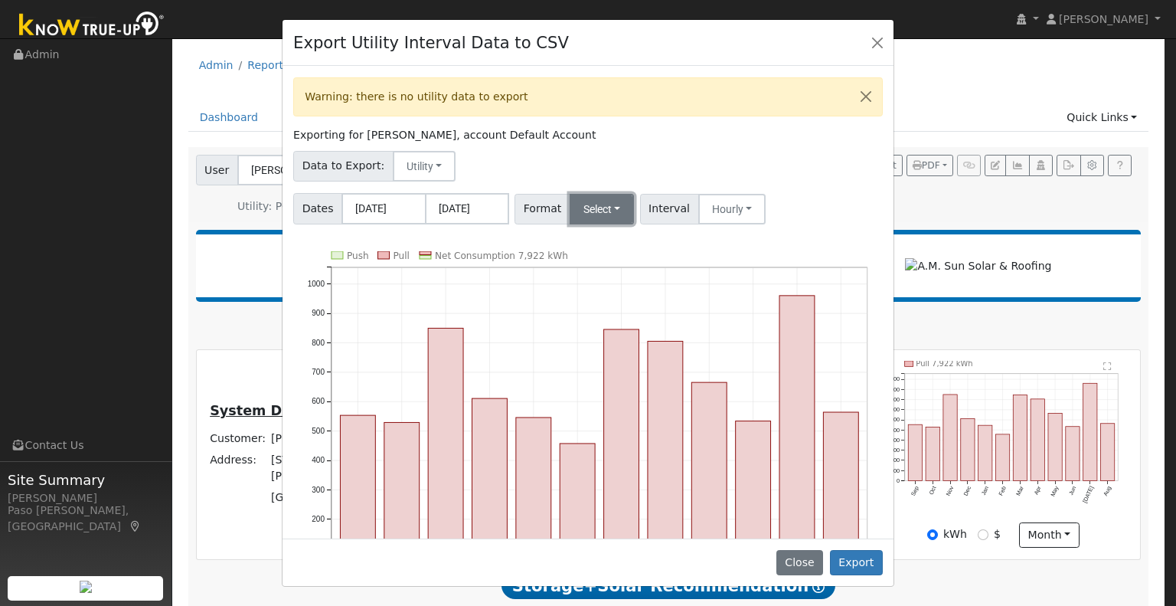
click at [597, 208] on button "Select" at bounding box center [602, 209] width 65 height 31
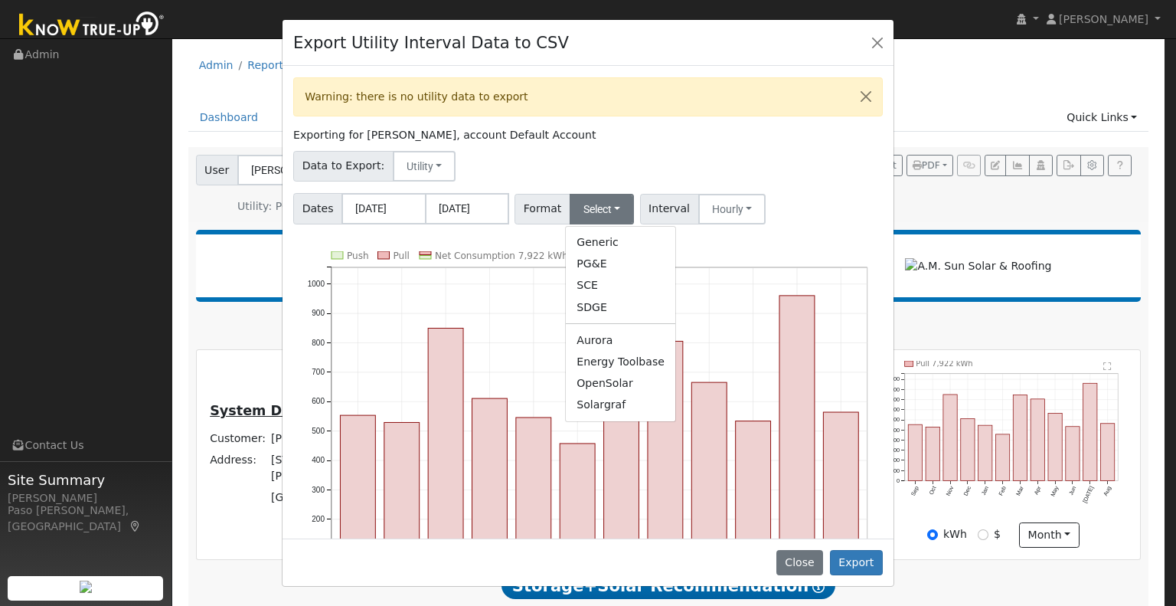
click at [596, 420] on ul "Generic PG&E SCE SDGE Aurora Energy Toolbase OpenSolar Solargraf" at bounding box center [620, 324] width 111 height 196
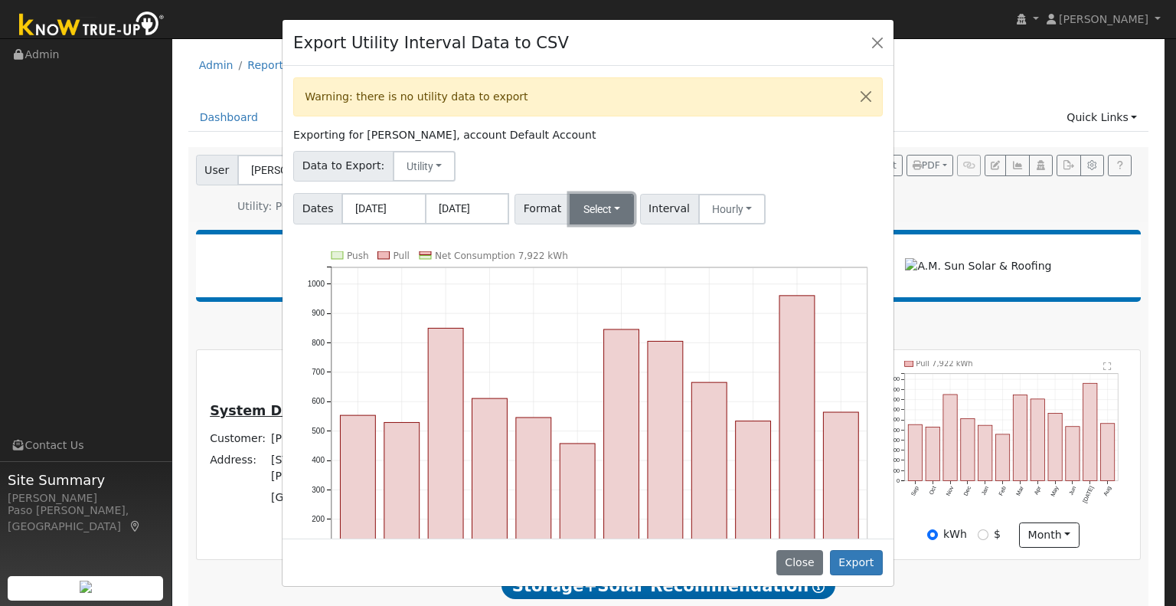
click at [597, 217] on button "Select" at bounding box center [602, 209] width 65 height 31
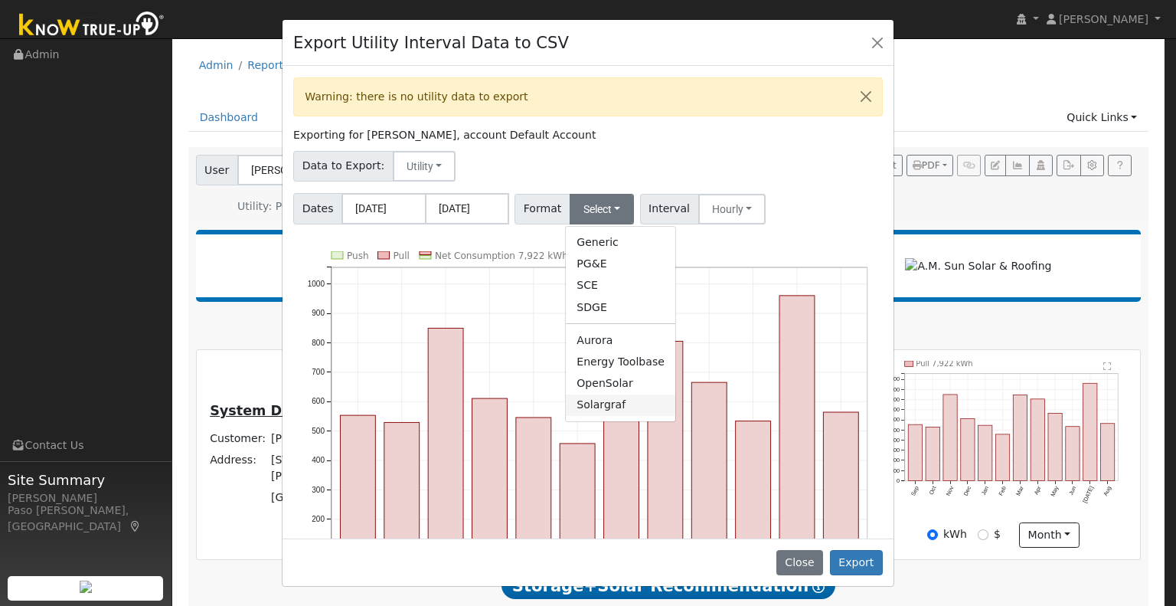
click at [600, 407] on link "Solargraf" at bounding box center [621, 404] width 110 height 21
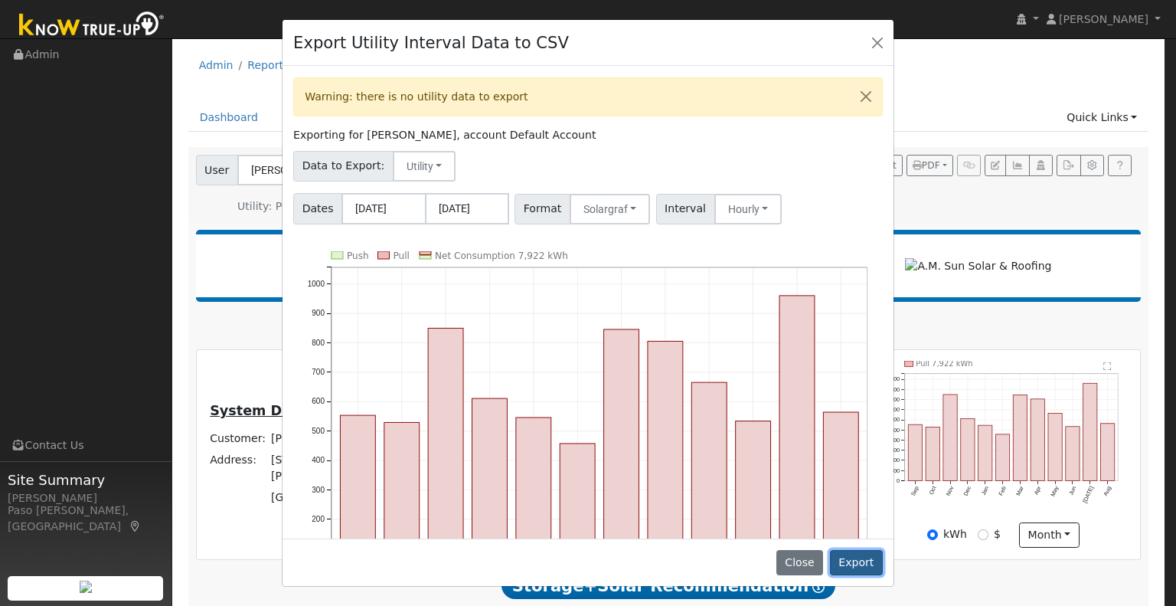
click at [867, 562] on button "Export" at bounding box center [856, 563] width 53 height 26
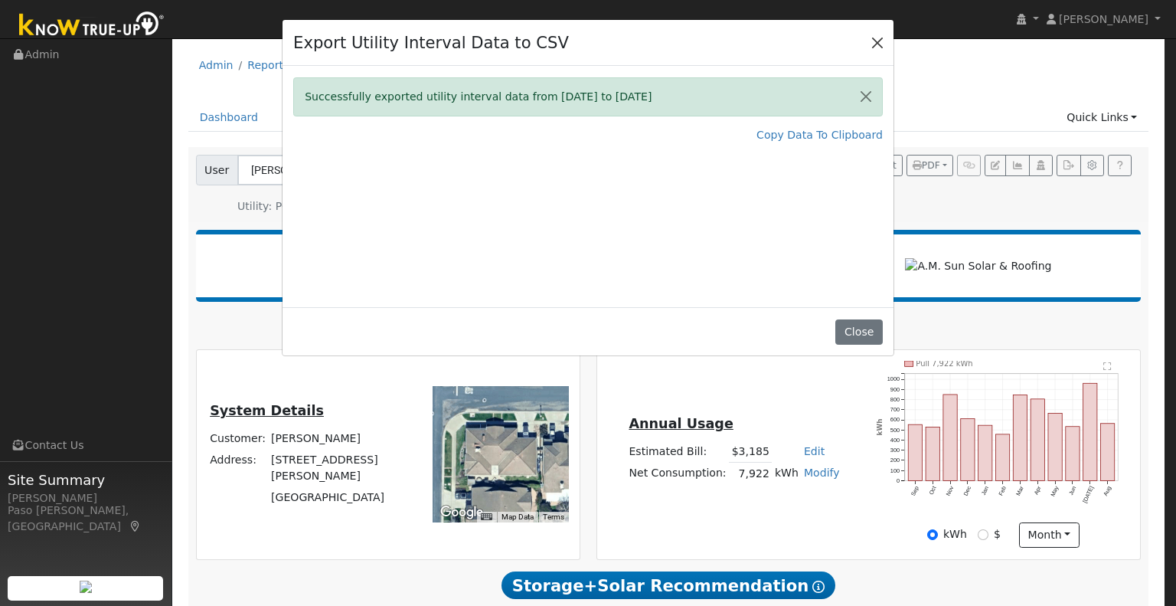
click at [876, 42] on button "Close" at bounding box center [877, 41] width 21 height 21
